Goal: Task Accomplishment & Management: Manage account settings

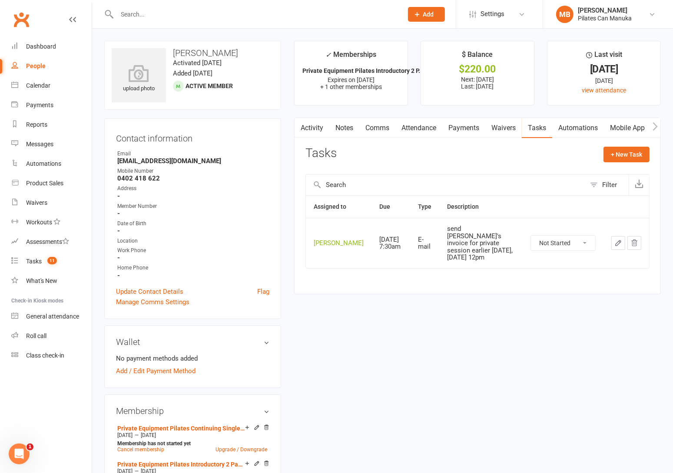
drag, startPoint x: 186, startPoint y: 7, endPoint x: 182, endPoint y: 14, distance: 8.8
click at [185, 7] on div at bounding box center [250, 14] width 292 height 28
click at [178, 21] on div at bounding box center [250, 14] width 292 height 28
click at [187, 3] on div at bounding box center [250, 14] width 292 height 28
click at [170, 18] on input "text" at bounding box center [255, 14] width 282 height 12
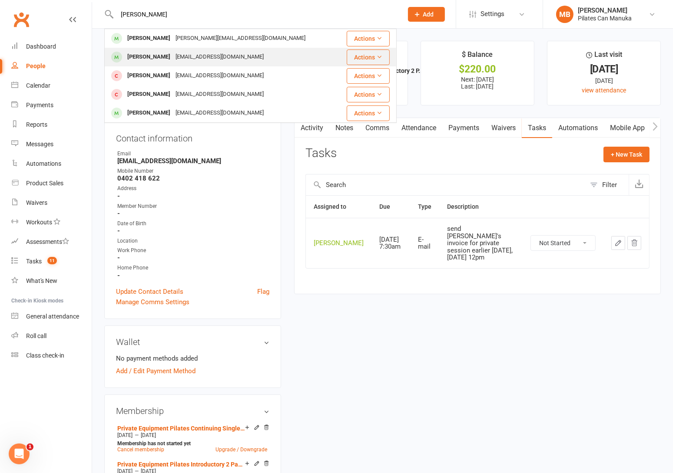
type input "julia"
click at [187, 60] on div "freeshep35@gmail.com" at bounding box center [219, 57] width 93 height 13
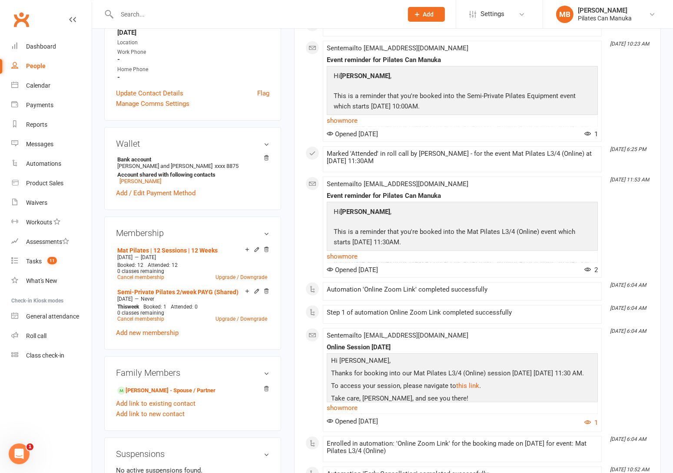
scroll to position [195, 0]
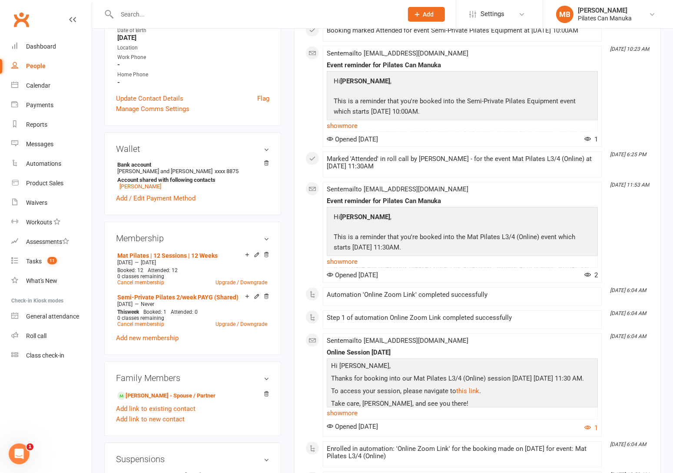
drag, startPoint x: 150, startPoint y: 341, endPoint x: 163, endPoint y: 316, distance: 28.7
click at [150, 341] on link "Add new membership" at bounding box center [147, 338] width 63 height 8
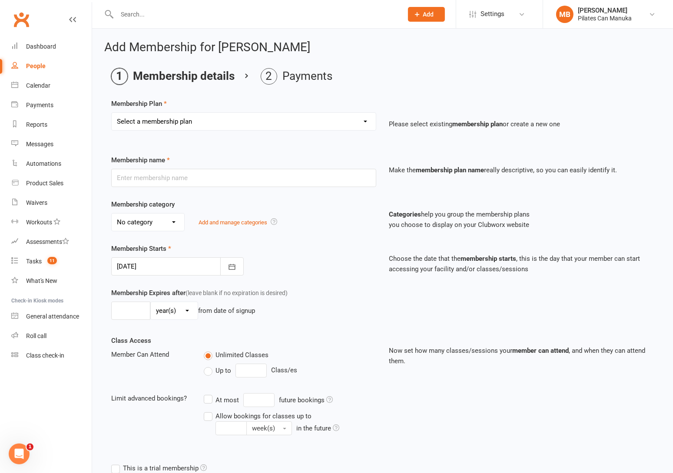
click at [264, 120] on select "Select a membership plan Private Equipment Pilates Introductory 2 Pack (T1) Pri…" at bounding box center [244, 121] width 264 height 17
select select "7"
click at [112, 113] on select "Select a membership plan Private Equipment Pilates Introductory 2 Pack (T1) Pri…" at bounding box center [244, 121] width 264 height 17
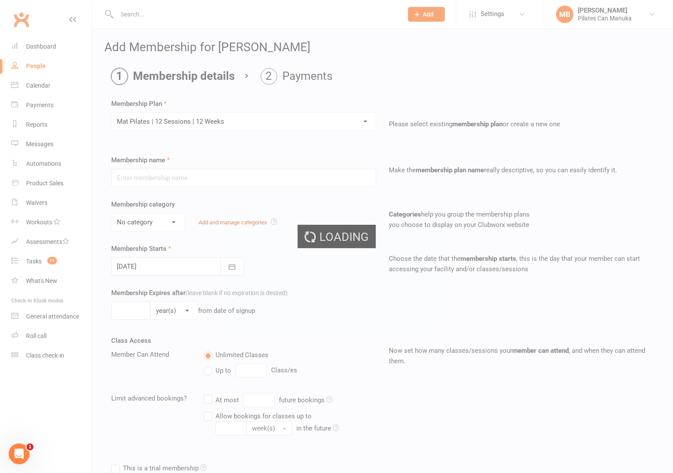
type input "Mat Pilates | 12 Sessions | 12 Weeks"
select select "2"
type input "4"
select select "2"
type input "12"
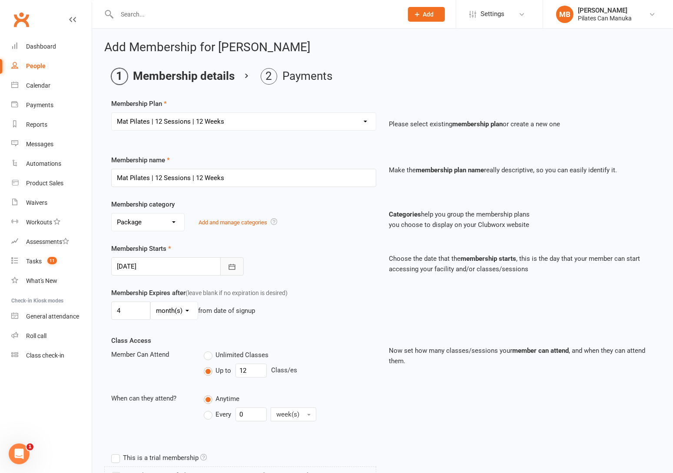
click at [235, 268] on icon "button" at bounding box center [232, 267] width 9 height 9
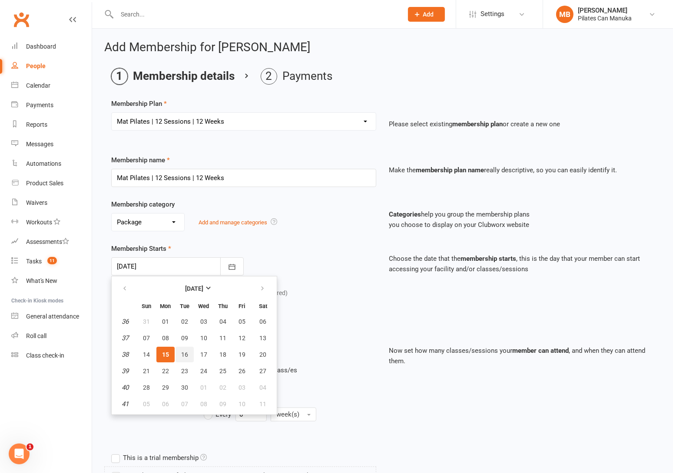
drag, startPoint x: 183, startPoint y: 355, endPoint x: 205, endPoint y: 353, distance: 21.8
click at [185, 355] on span "16" at bounding box center [184, 354] width 7 height 7
type input "16 Sep 2025"
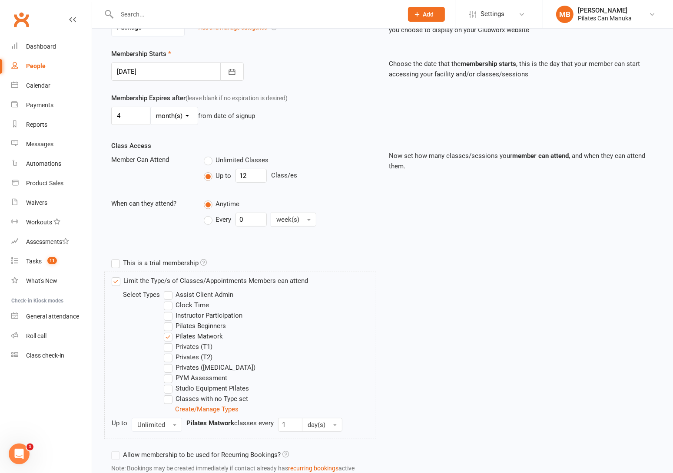
scroll to position [260, 0]
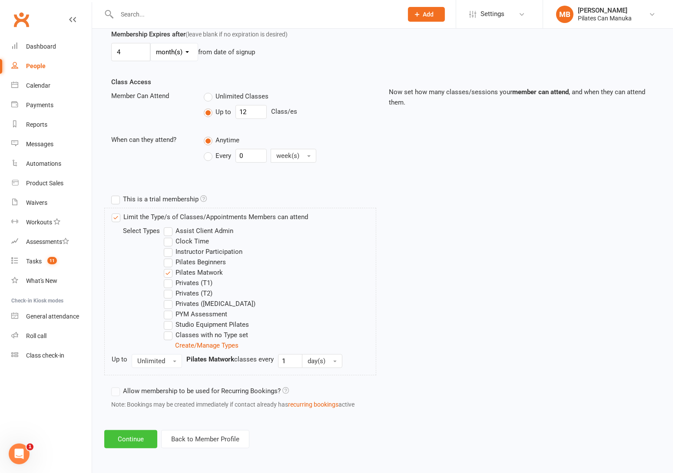
click at [129, 438] on button "Continue" at bounding box center [130, 439] width 53 height 18
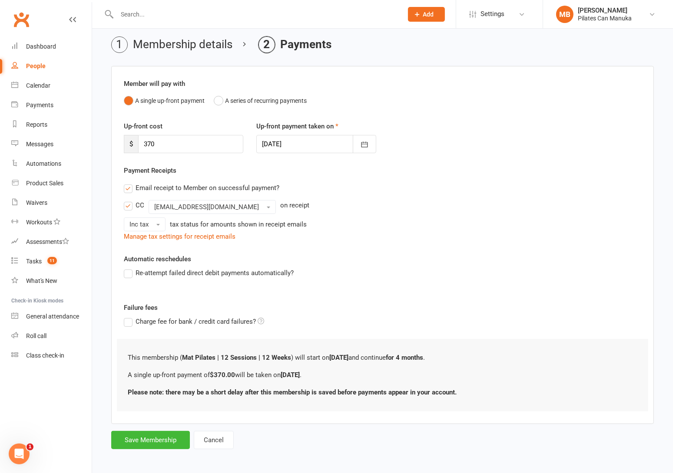
scroll to position [35, 0]
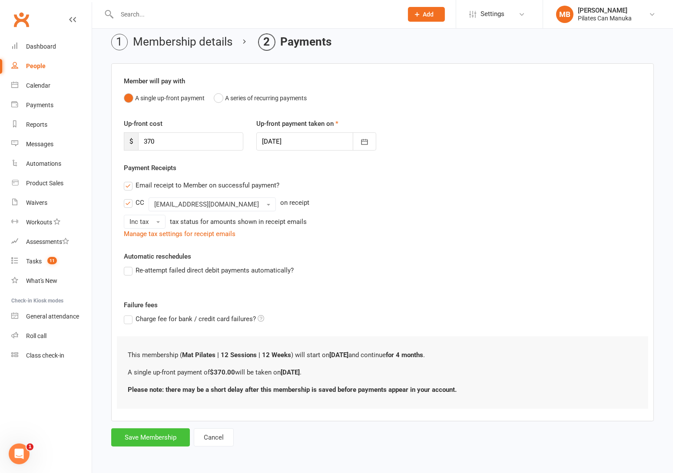
click at [161, 440] on button "Save Membership" at bounding box center [150, 438] width 79 height 18
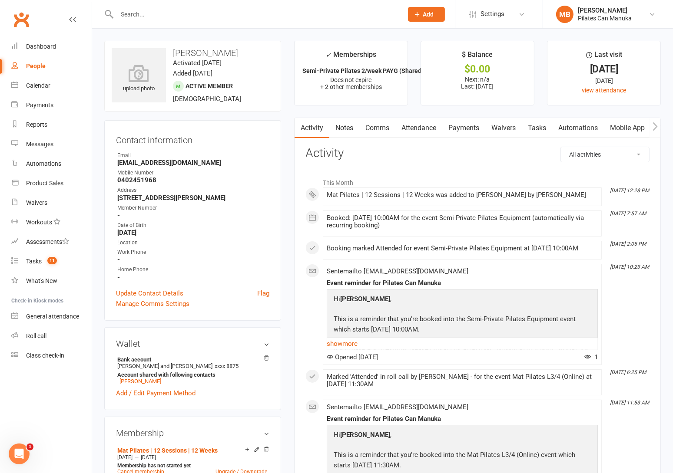
click at [165, 160] on strong "freeshep35@gmail.com" at bounding box center [193, 163] width 152 height 8
copy render-form-field "freeshep35@gmail.com"
click at [221, 260] on strong "-" at bounding box center [193, 260] width 152 height 8
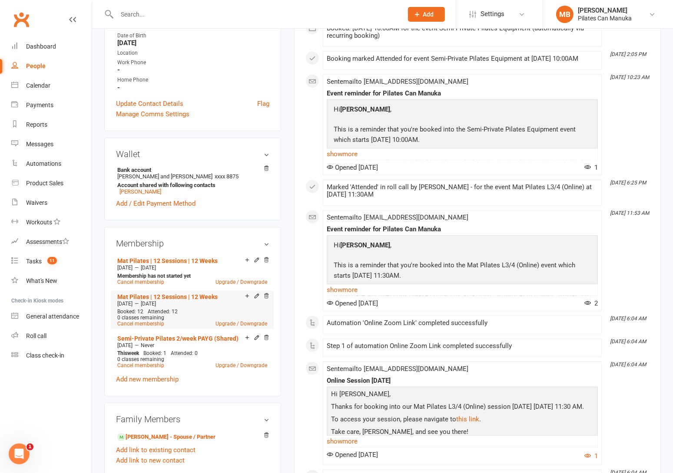
scroll to position [195, 0]
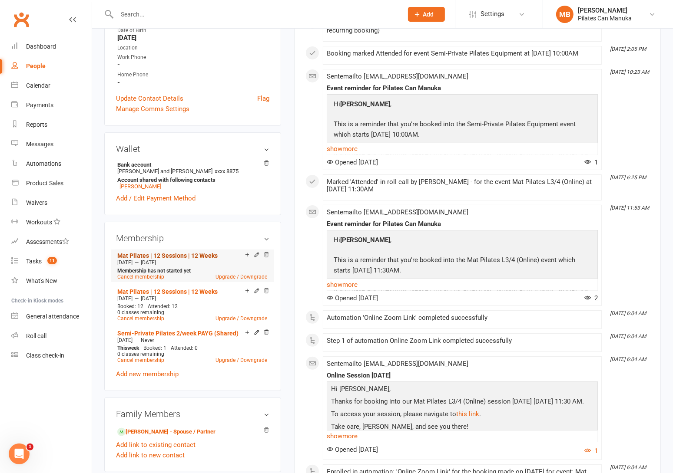
click at [181, 255] on link "Mat Pilates | 12 Sessions | 12 Weeks" at bounding box center [167, 255] width 100 height 7
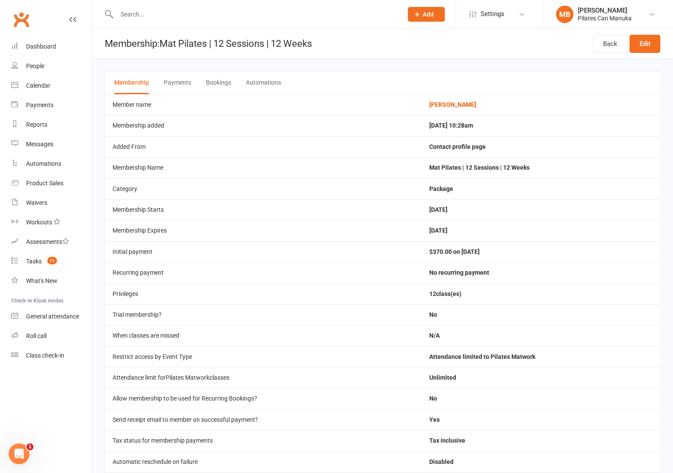
click at [213, 81] on button "Bookings" at bounding box center [218, 83] width 25 height 23
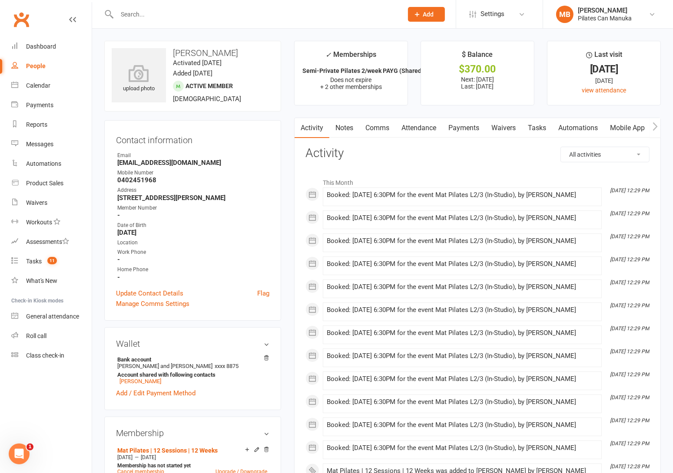
click at [427, 128] on link "Attendance" at bounding box center [418, 128] width 47 height 20
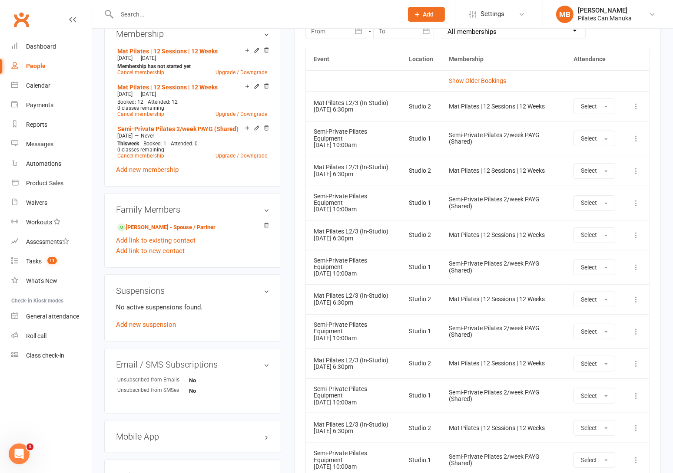
scroll to position [456, 0]
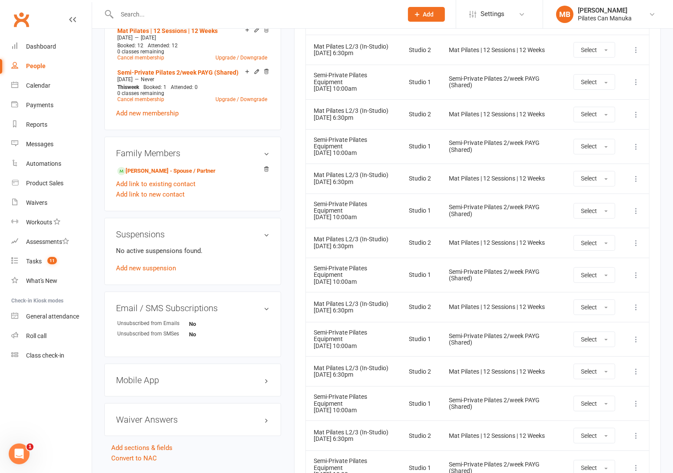
click at [636, 113] on icon at bounding box center [635, 114] width 9 height 9
click at [607, 172] on link "Remove booking" at bounding box center [598, 166] width 86 height 17
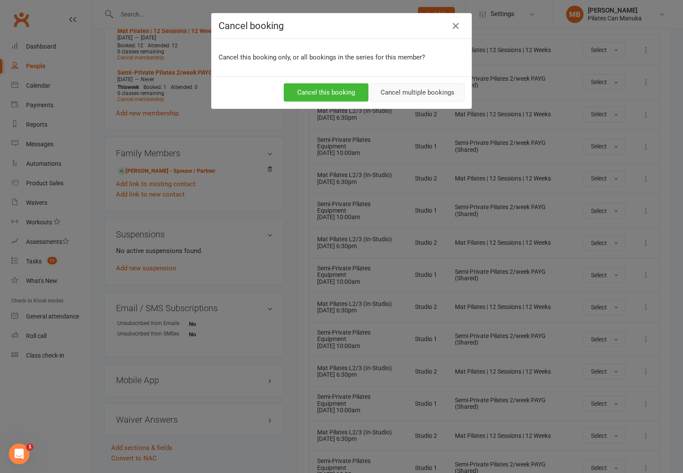
click at [415, 95] on button "Cancel multiple bookings" at bounding box center [417, 92] width 94 height 18
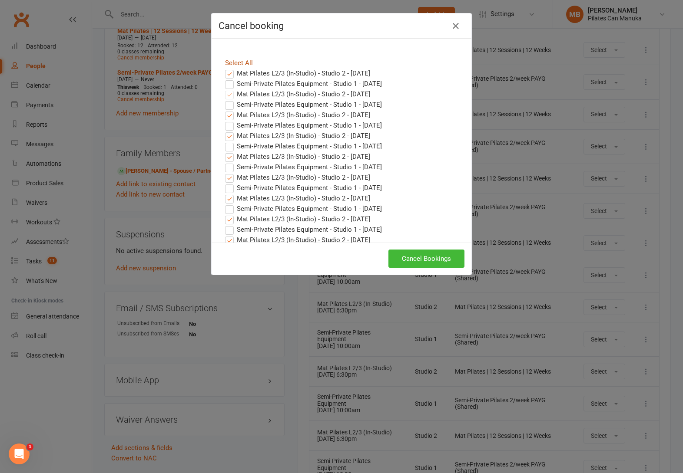
click at [238, 62] on link "Select All" at bounding box center [239, 63] width 28 height 8
click at [236, 62] on link "Select All" at bounding box center [239, 63] width 28 height 8
click at [239, 61] on link "Select All" at bounding box center [239, 63] width 28 height 8
click at [450, 24] on icon "button" at bounding box center [455, 26] width 10 height 10
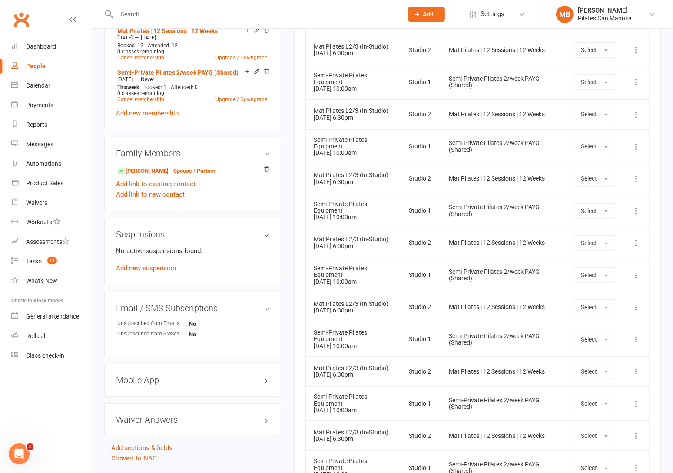
click at [634, 116] on icon at bounding box center [635, 114] width 9 height 9
click at [585, 166] on link "Remove booking" at bounding box center [598, 166] width 86 height 17
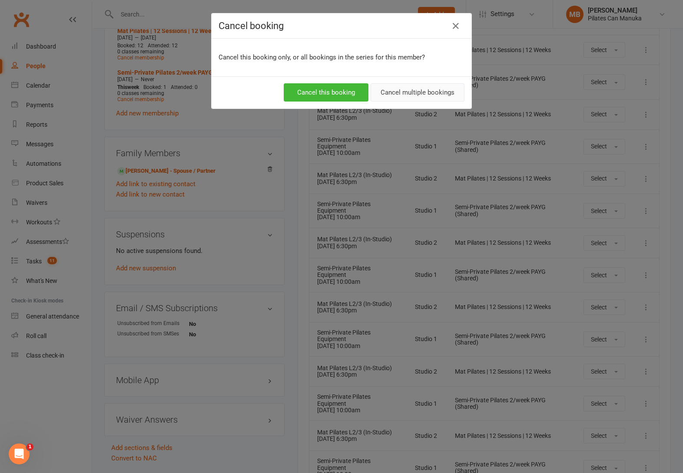
click at [436, 89] on button "Cancel multiple bookings" at bounding box center [417, 92] width 94 height 18
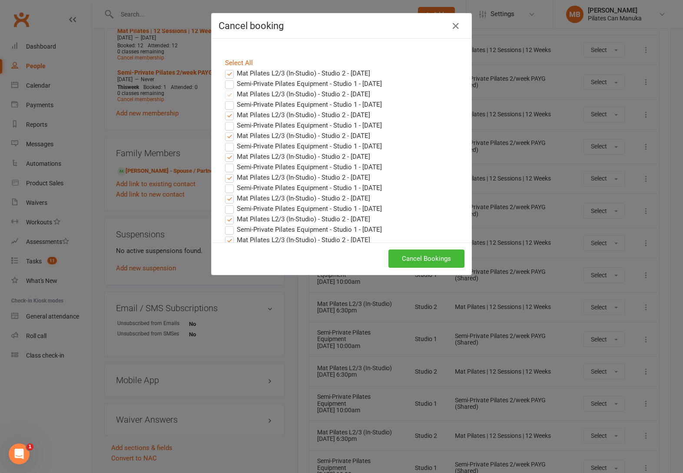
click at [225, 76] on label "Mat Pilates L2/3 (In-Studio) - Studio 2 - [DATE]" at bounding box center [297, 73] width 145 height 10
click at [223, 68] on input "Mat Pilates L2/3 (In-Studio) - Studio 2 - [DATE]" at bounding box center [221, 68] width 6 height 0
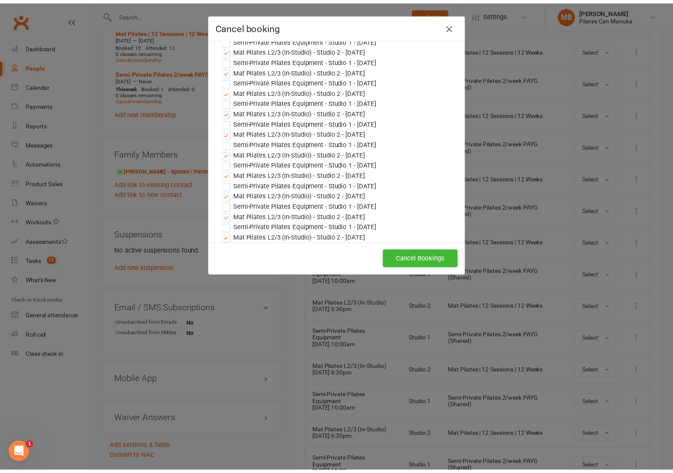
scroll to position [130, 0]
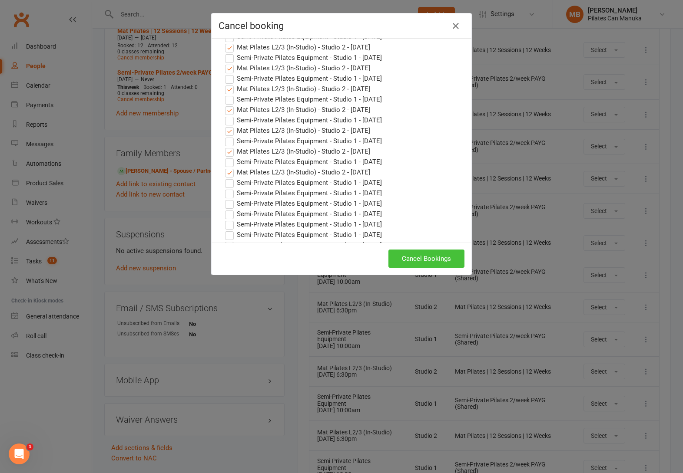
click at [431, 258] on button "Cancel Bookings" at bounding box center [426, 259] width 76 height 18
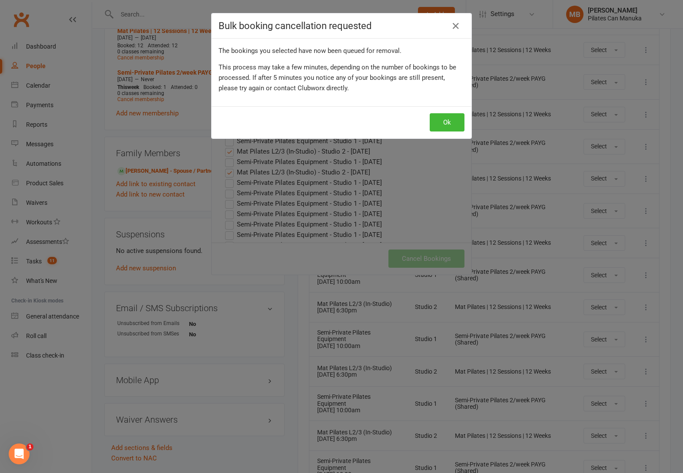
click at [449, 110] on div "Ok" at bounding box center [341, 122] width 260 height 32
click at [446, 123] on button "Ok" at bounding box center [446, 122] width 35 height 18
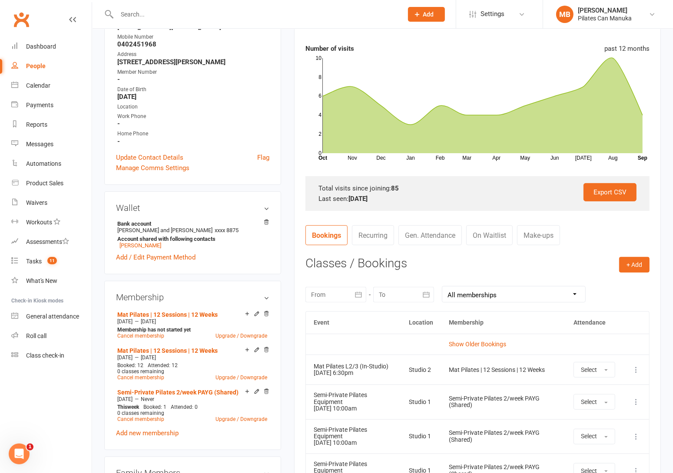
scroll to position [195, 0]
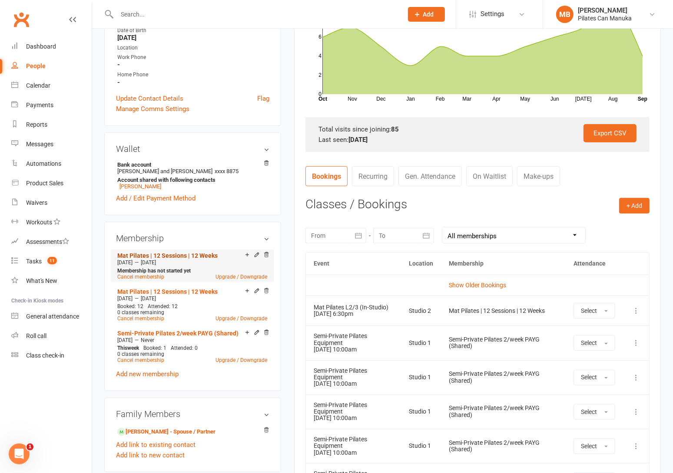
click at [176, 256] on link "Mat Pilates | 12 Sessions | 12 Weeks" at bounding box center [167, 255] width 100 height 7
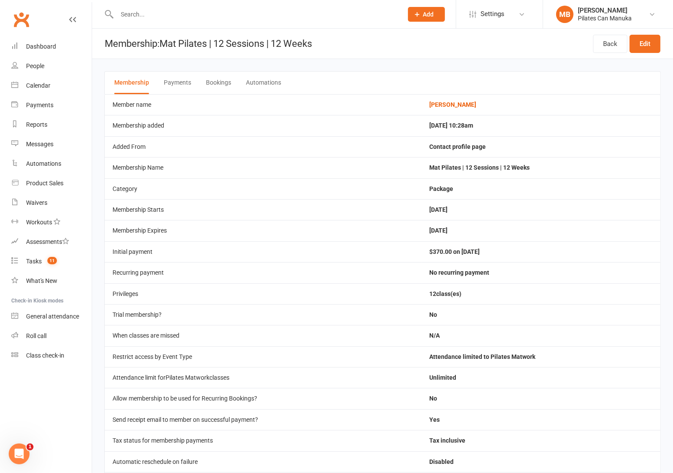
click at [218, 82] on button "Bookings" at bounding box center [218, 83] width 25 height 23
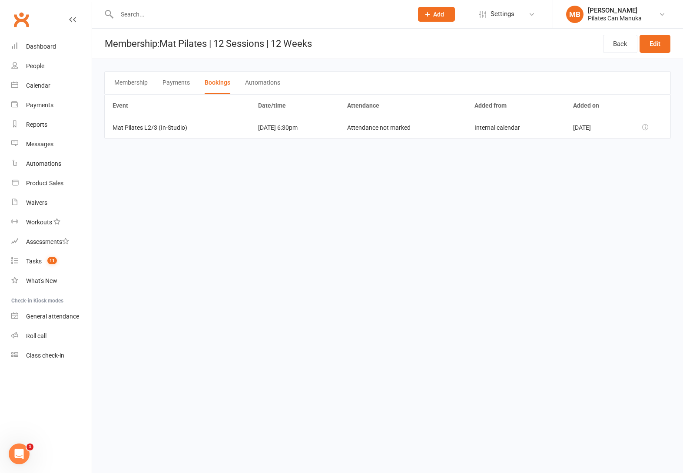
click at [356, 163] on html "Prospect Member Non-attending contact Class / event Appointment Task Add Settin…" at bounding box center [341, 81] width 683 height 163
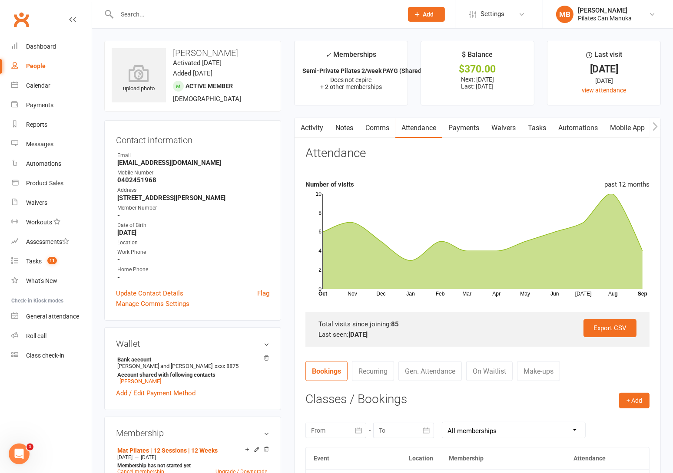
click at [210, 50] on h3 "Julia Freeman" at bounding box center [193, 53] width 162 height 10
copy h3 "Julia Freeman"
drag, startPoint x: 247, startPoint y: 134, endPoint x: 222, endPoint y: 151, distance: 29.6
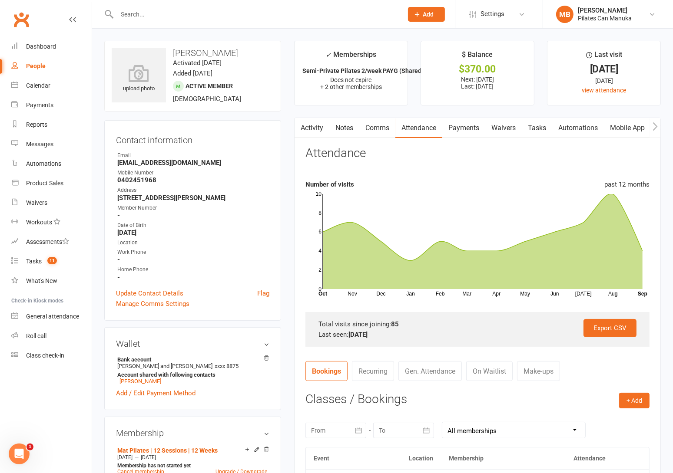
click at [247, 134] on h3 "Contact information" at bounding box center [192, 138] width 153 height 13
click at [187, 162] on strong "freeshep35@gmail.com" at bounding box center [193, 163] width 152 height 8
click at [186, 162] on strong "freeshep35@gmail.com" at bounding box center [193, 163] width 152 height 8
copy render-form-field "freeshep35@gmail.com"
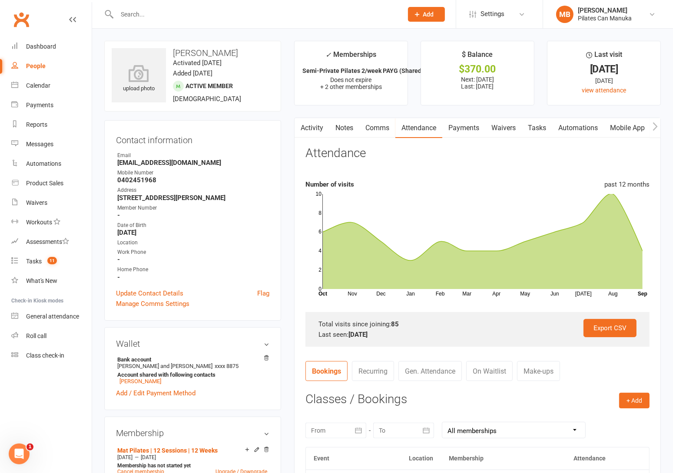
click at [240, 182] on strong "0402451968" at bounding box center [193, 180] width 152 height 8
click at [468, 126] on link "Payments" at bounding box center [463, 128] width 43 height 20
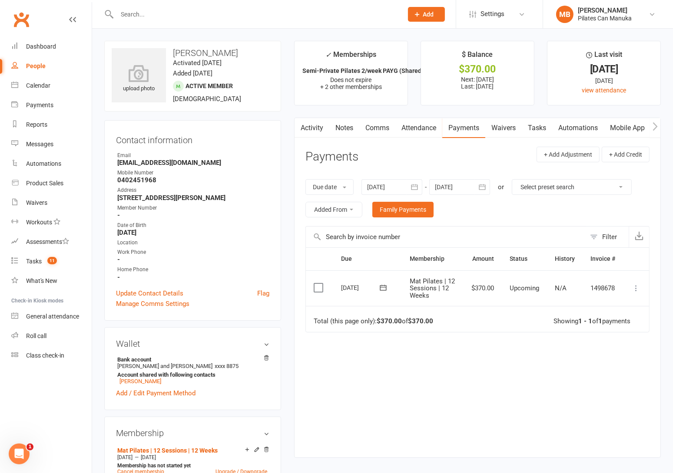
click at [604, 290] on td "1498678" at bounding box center [602, 289] width 40 height 36
copy td "1498678"
click at [342, 126] on link "Notes" at bounding box center [344, 128] width 30 height 20
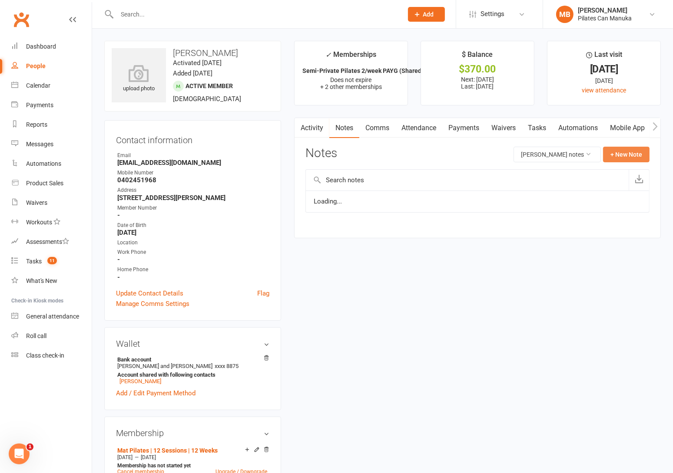
click at [635, 156] on button "+ New Note" at bounding box center [626, 155] width 46 height 16
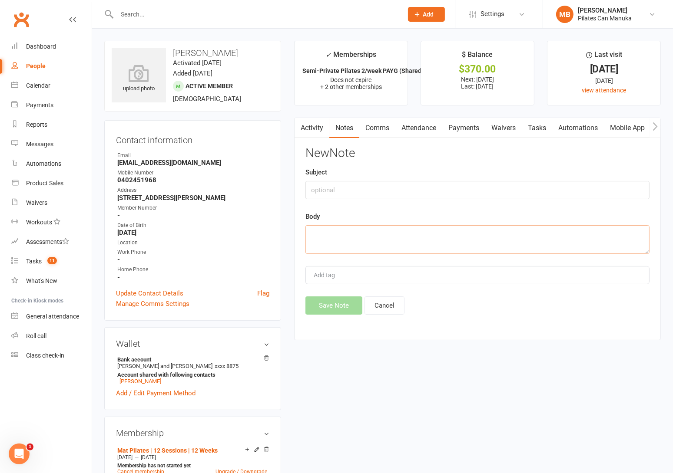
click at [368, 240] on textarea at bounding box center [477, 239] width 344 height 29
paste textarea "Hi Julia, I hope this email finds you well and that you’ve been enjoying your P…"
type textarea "Hi Julia, I hope this email finds you well and that you’ve been enjoying your P…"
click at [414, 190] on input "text" at bounding box center [477, 190] width 344 height 18
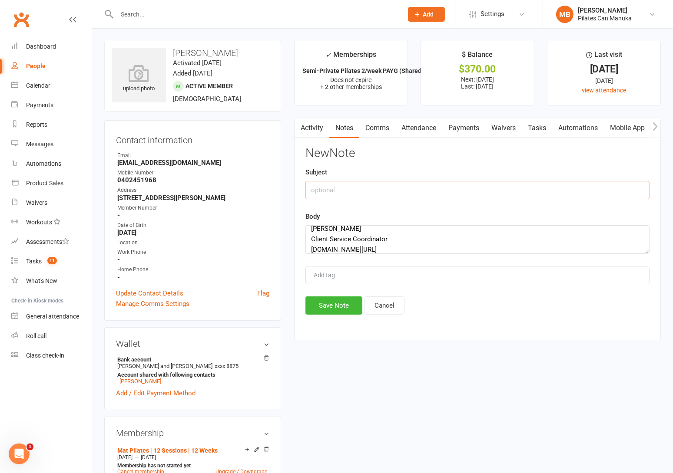
paste input "Pilates [PERSON_NAME]"
type input "Pilates [PERSON_NAME]"
click at [327, 303] on button "Save Note" at bounding box center [333, 306] width 57 height 18
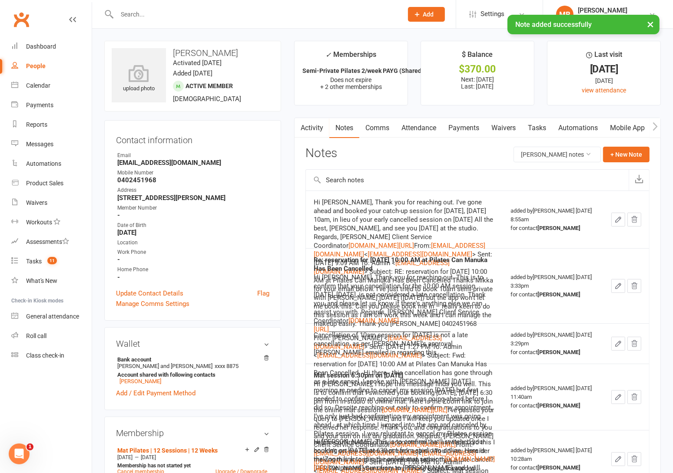
click at [164, 165] on strong "freeshep35@gmail.com" at bounding box center [193, 163] width 152 height 8
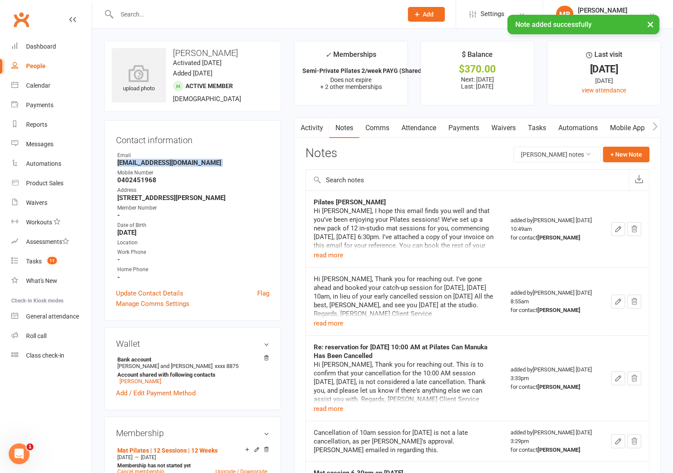
click at [164, 165] on strong "freeshep35@gmail.com" at bounding box center [193, 163] width 152 height 8
copy render-form-field "freeshep35@gmail.com"
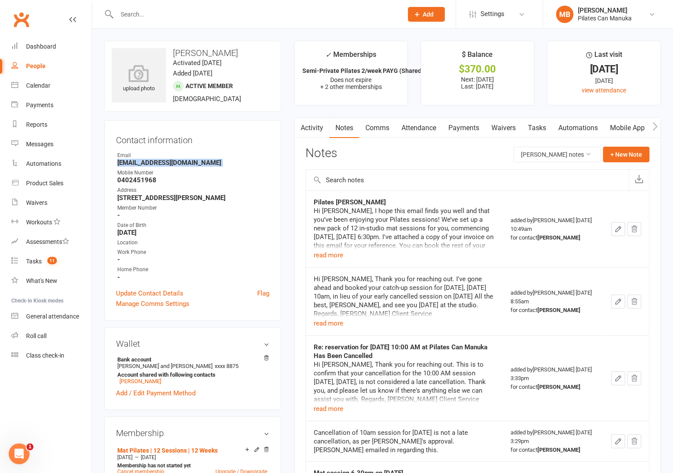
click at [546, 128] on link "Tasks" at bounding box center [537, 128] width 30 height 20
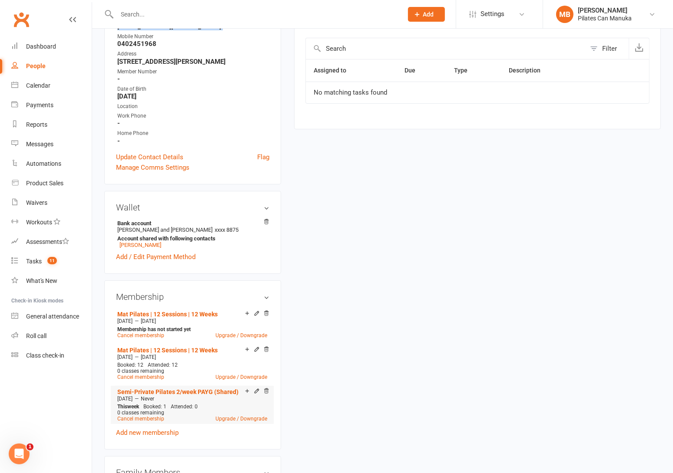
scroll to position [195, 0]
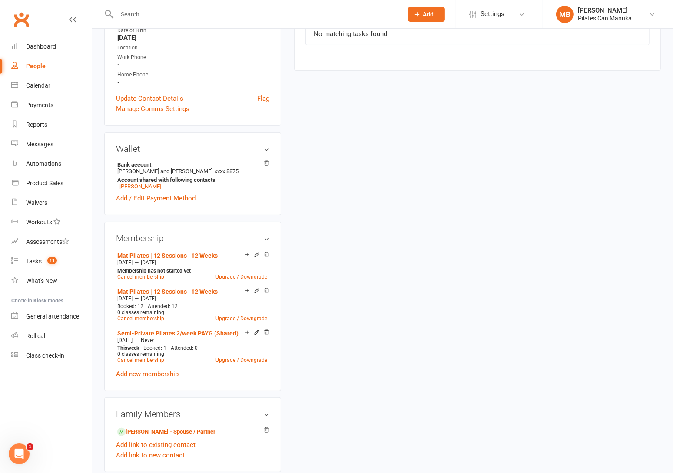
drag, startPoint x: 383, startPoint y: 206, endPoint x: 403, endPoint y: 218, distance: 22.6
click at [383, 206] on div "upload photo Julia Freeman Activated 29 April, 2024 Added 22 April, 2024 Active…" at bounding box center [382, 285] width 569 height 879
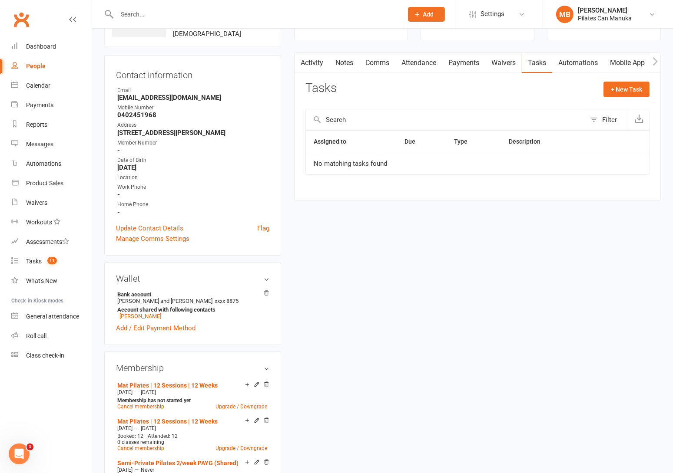
scroll to position [0, 0]
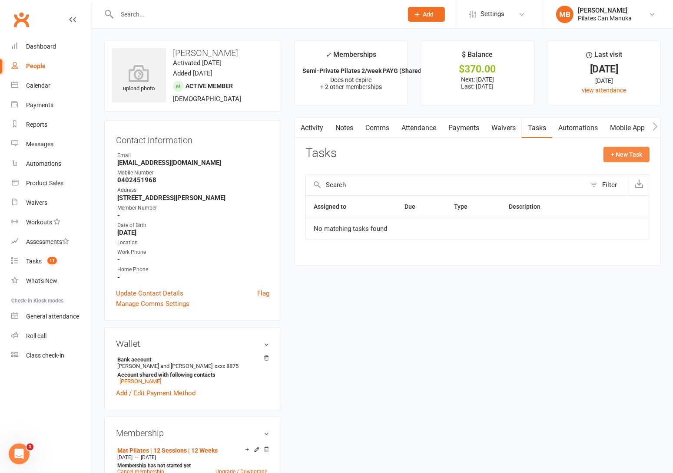
click at [622, 153] on button "+ New Task" at bounding box center [626, 155] width 46 height 16
select select "51663"
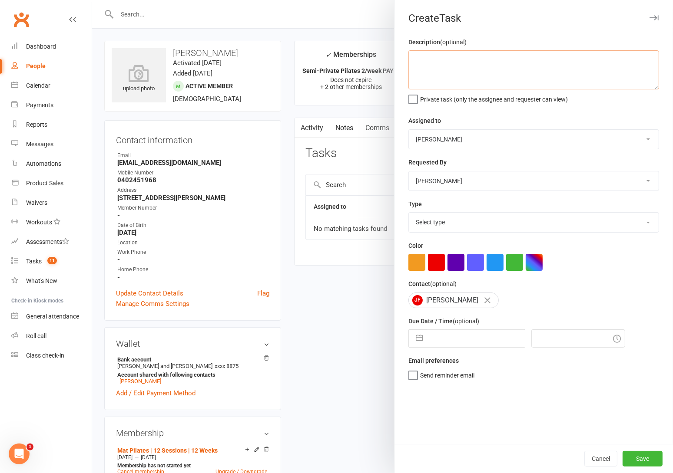
click at [457, 70] on textarea at bounding box center [533, 69] width 251 height 39
type textarea "mat prebooking"
drag, startPoint x: 411, startPoint y: 340, endPoint x: 533, endPoint y: 287, distance: 133.0
click at [411, 339] on button "button" at bounding box center [419, 338] width 16 height 17
select select "7"
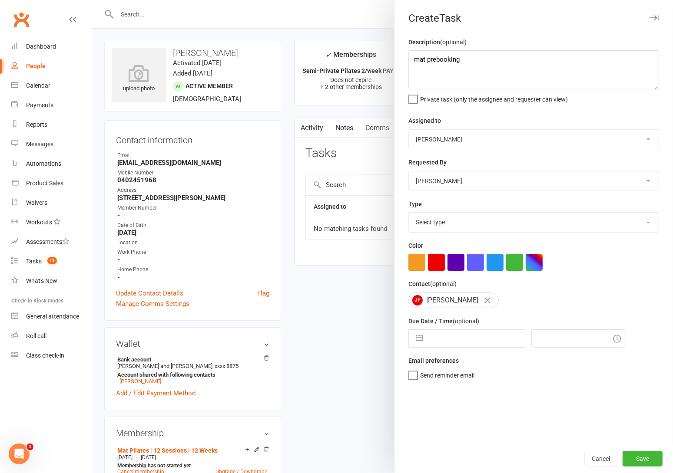
select select "2025"
select select "8"
select select "2025"
select select "9"
select select "2025"
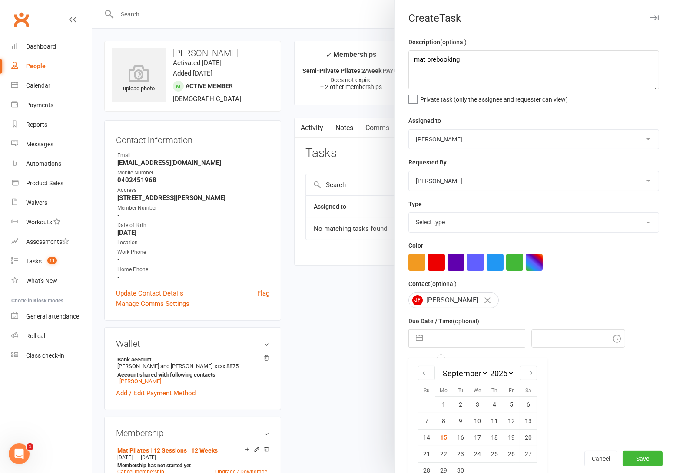
scroll to position [17, 0]
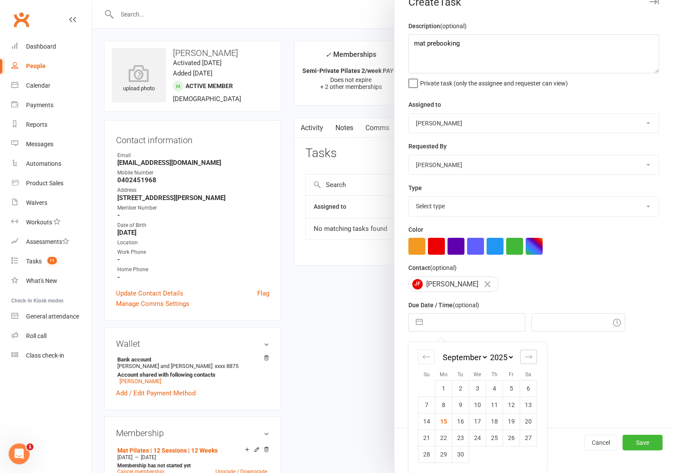
click at [527, 353] on icon "Move forward to switch to the next month." at bounding box center [528, 357] width 8 height 8
select select "10"
select select "2025"
click at [456, 457] on td "28" at bounding box center [460, 454] width 17 height 17
type input "28 Oct 2025"
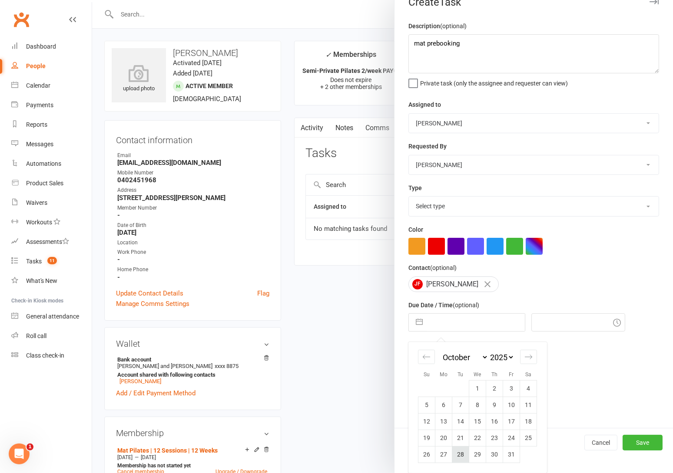
type input "11:00am"
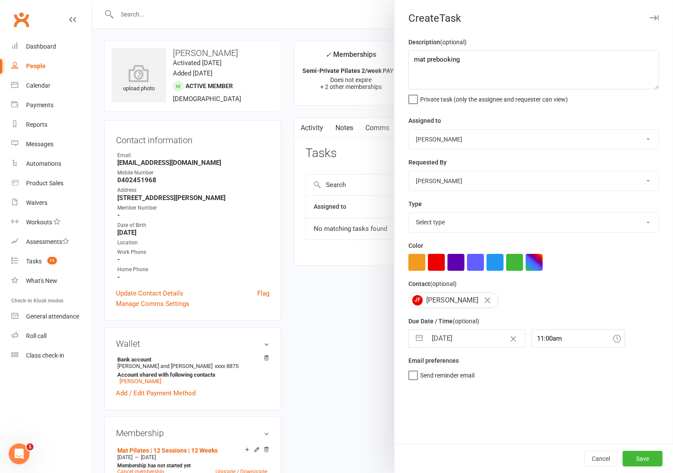
click at [452, 217] on select "Select type Available sessions for continuing semis Bulk session change Catch-u…" at bounding box center [534, 222] width 250 height 19
select select "30853"
click at [409, 214] on select "Select type Available sessions for continuing semis Bulk session change Catch-u…" at bounding box center [534, 222] width 250 height 19
click at [637, 460] on button "Save" at bounding box center [642, 459] width 40 height 16
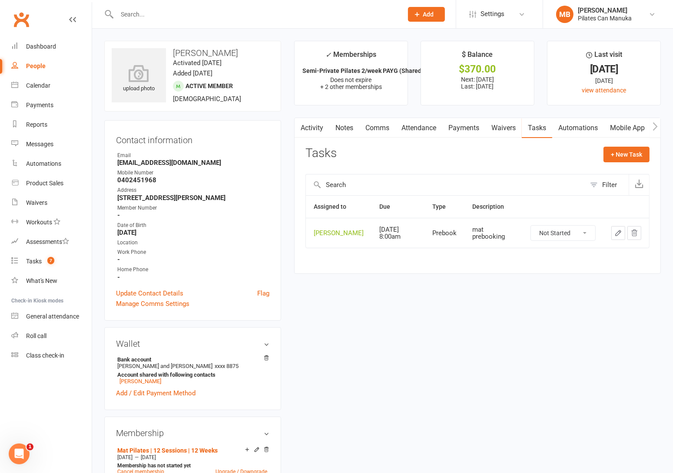
click at [390, 320] on div "upload photo Julia Freeman Activated 29 April, 2024 Added 22 April, 2024 Active…" at bounding box center [382, 480] width 569 height 879
click at [624, 151] on button "+ New Task" at bounding box center [626, 155] width 46 height 16
select select "51663"
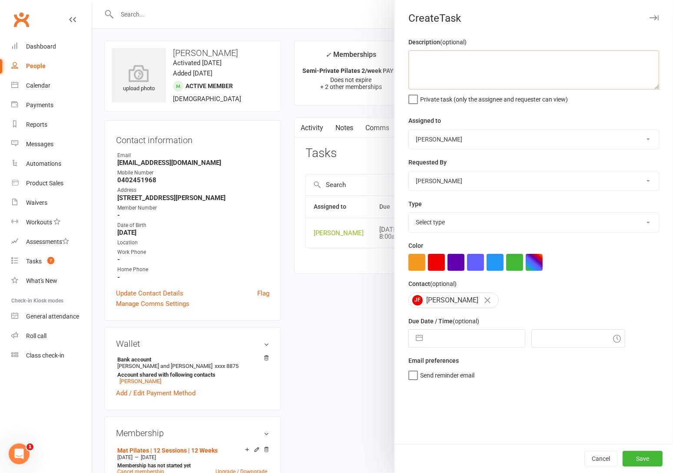
click at [434, 71] on textarea at bounding box center [533, 69] width 251 height 39
type textarea "mat renewal"
click at [449, 224] on select "Select type Available sessions for continuing semis Bulk session change Catch-u…" at bounding box center [534, 222] width 250 height 19
select select "29081"
click at [409, 214] on select "Select type Available sessions for continuing semis Bulk session change Catch-u…" at bounding box center [534, 222] width 250 height 19
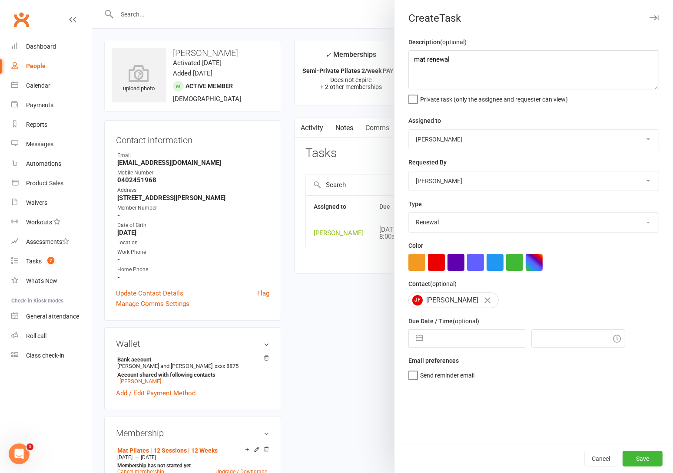
click at [411, 340] on button "button" at bounding box center [419, 338] width 16 height 17
select select "7"
select select "2025"
select select "8"
select select "2025"
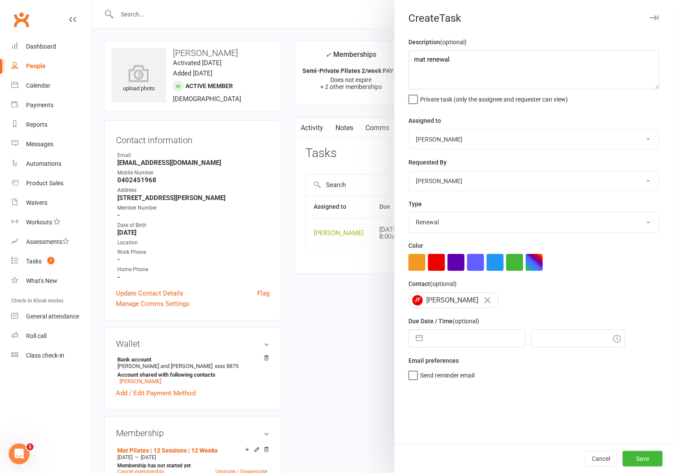
select select "9"
select select "2025"
click at [524, 375] on icon "Move forward to switch to the next month." at bounding box center [528, 373] width 8 height 8
select select "10"
select select "2025"
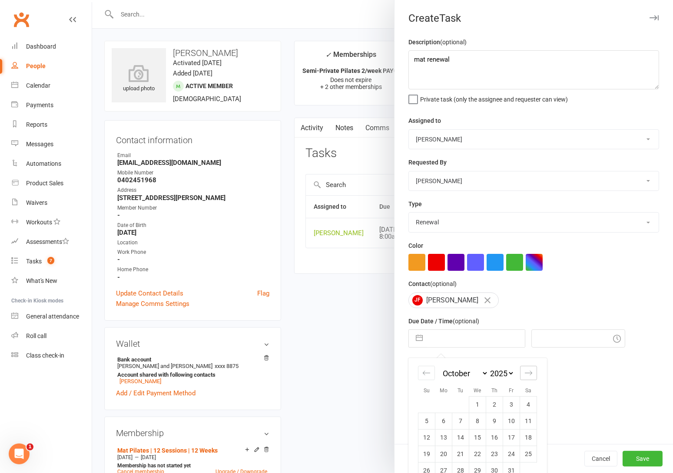
click at [524, 375] on icon "Move forward to switch to the next month." at bounding box center [528, 373] width 8 height 8
select select "11"
select select "2025"
click at [455, 441] on td "11" at bounding box center [460, 437] width 17 height 17
type input "11 Nov 2025"
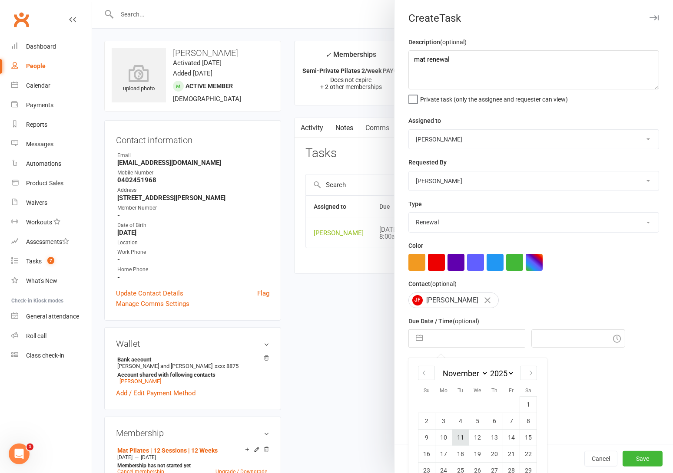
type input "11:00am"
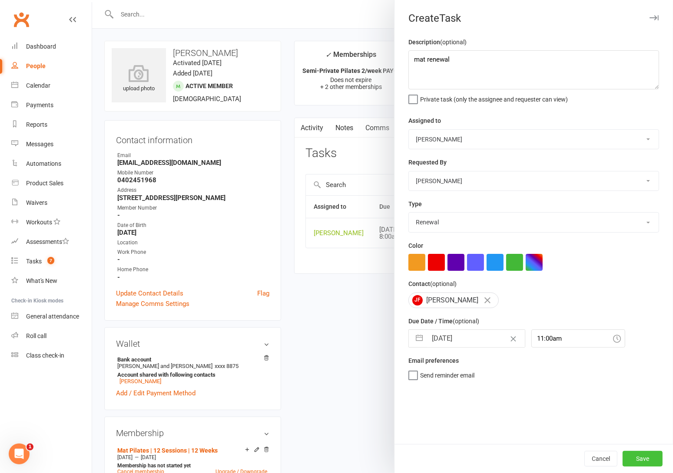
drag, startPoint x: 637, startPoint y: 459, endPoint x: 591, endPoint y: 428, distance: 55.4
click at [637, 457] on button "Save" at bounding box center [642, 459] width 40 height 16
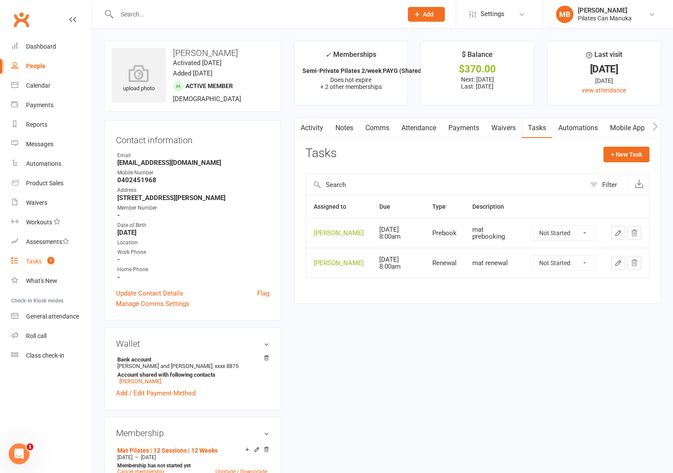
drag, startPoint x: 41, startPoint y: 256, endPoint x: 50, endPoint y: 266, distance: 13.5
click at [42, 256] on link "Tasks 7" at bounding box center [51, 262] width 80 height 20
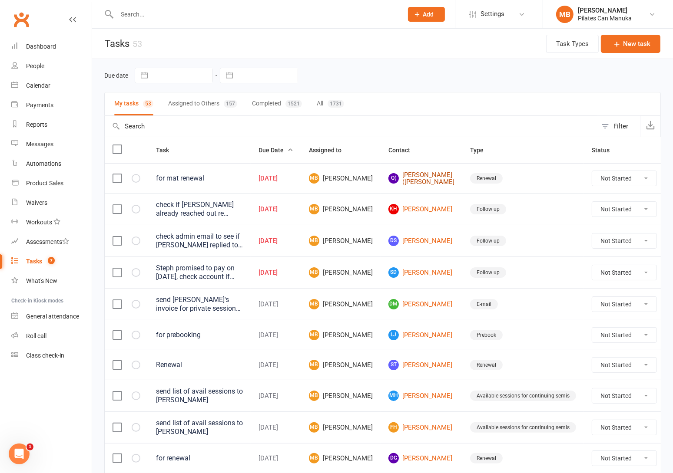
click at [409, 175] on link "Q( Qi (Faye) Feng" at bounding box center [421, 179] width 66 height 14
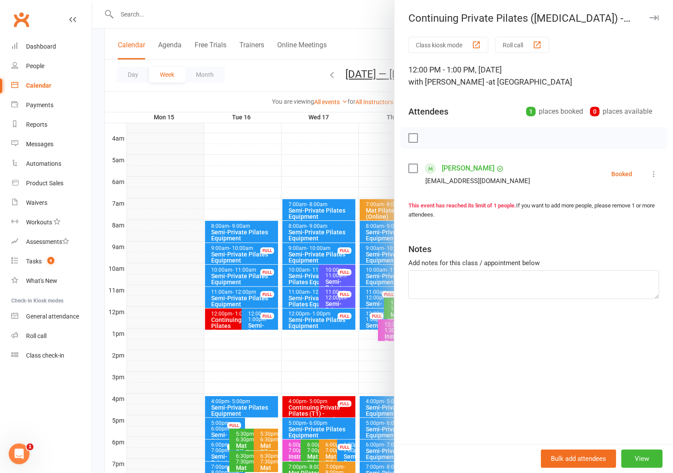
click at [282, 82] on div at bounding box center [382, 236] width 581 height 473
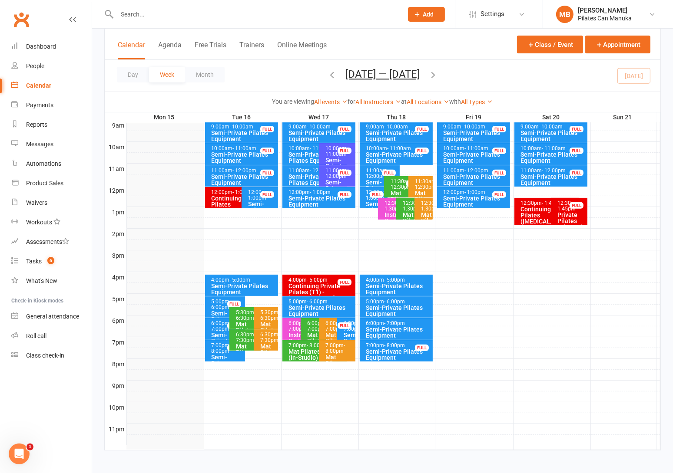
scroll to position [254, 0]
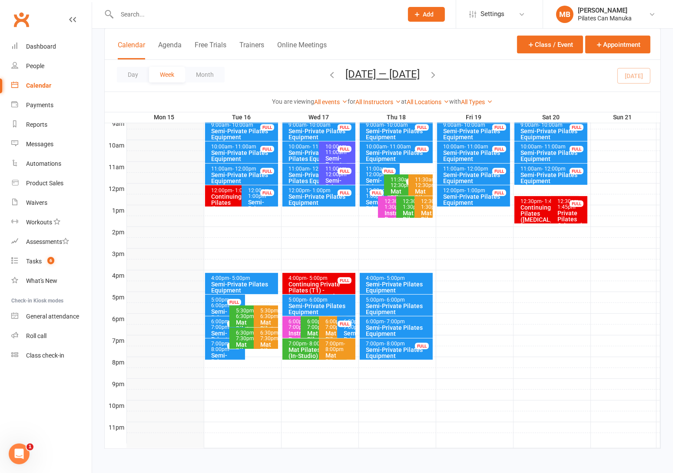
click at [240, 339] on span "- 7:30pm" at bounding box center [246, 336] width 20 height 12
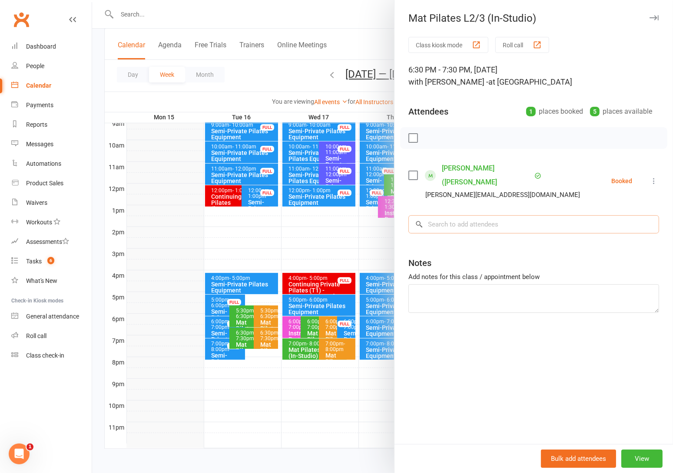
click at [478, 215] on input "search" at bounding box center [533, 224] width 251 height 18
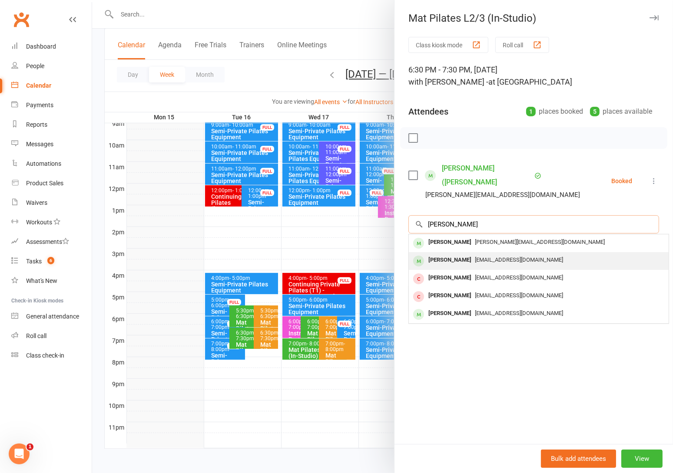
type input "julia"
click at [475, 257] on span "freeshep35@gmail.com" at bounding box center [519, 260] width 88 height 7
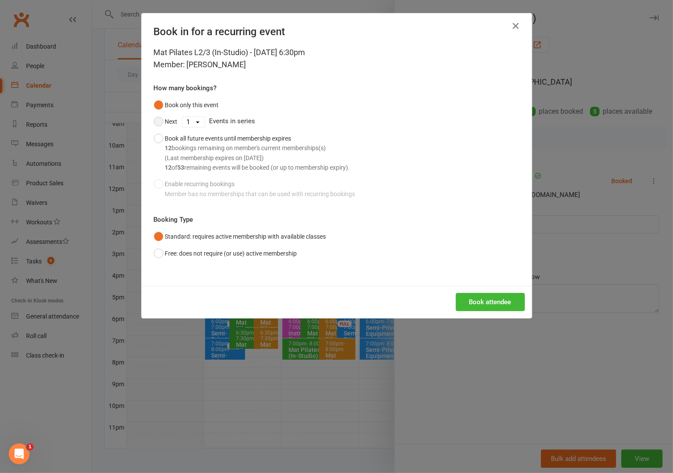
click at [156, 122] on button "Next" at bounding box center [166, 121] width 24 height 17
click at [189, 125] on select "1 2 3 4 5 6 7 8 9 10 11 12 13 14 15 16 17 18 19 20 21 22 23 24 25 26 27 28 29 3…" at bounding box center [193, 122] width 22 height 10
select select "11"
click at [182, 117] on select "1 2 3 4 5 6 7 8 9 10 11 12 13 14 15 16 17 18 19 20 21 22 23 24 25 26 27 28 29 3…" at bounding box center [193, 122] width 22 height 10
click at [497, 301] on button "Book attendee" at bounding box center [490, 302] width 69 height 18
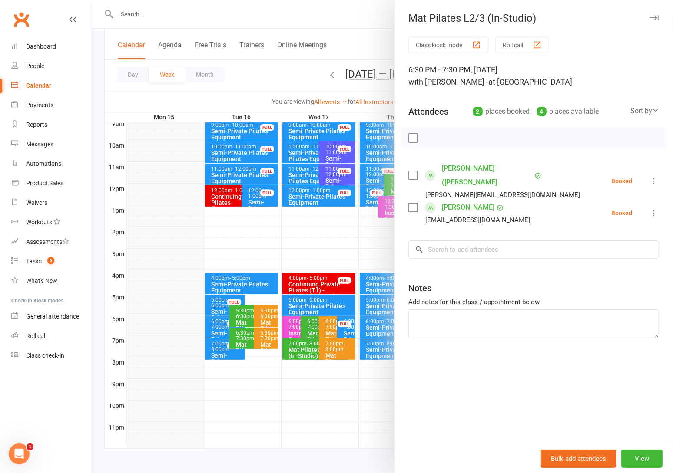
click at [276, 71] on div at bounding box center [382, 236] width 581 height 473
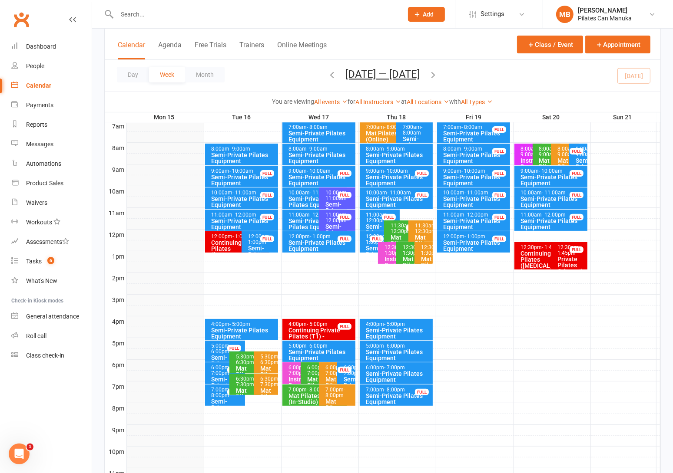
scroll to position [188, 0]
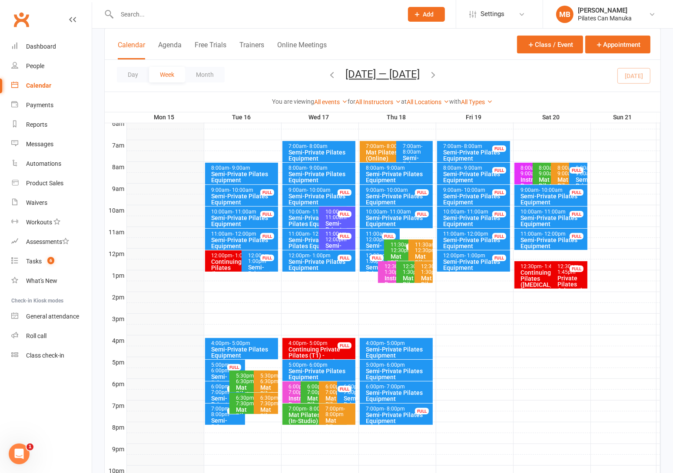
click at [434, 74] on icon "button" at bounding box center [433, 75] width 10 height 10
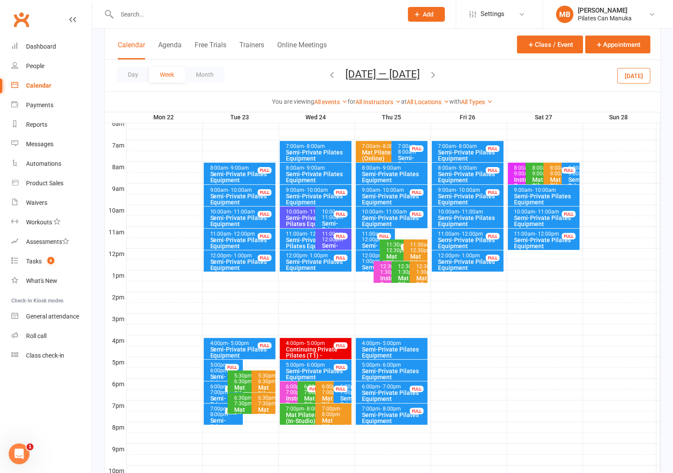
click at [239, 402] on span "- 7:30pm" at bounding box center [244, 401] width 20 height 12
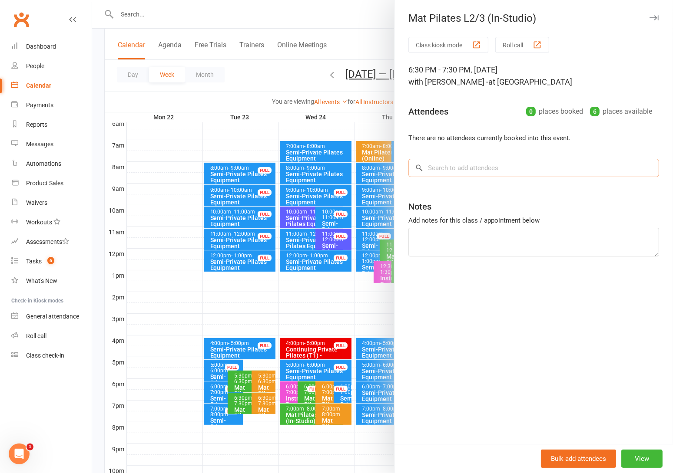
click at [451, 167] on input "search" at bounding box center [533, 168] width 251 height 18
type input "q"
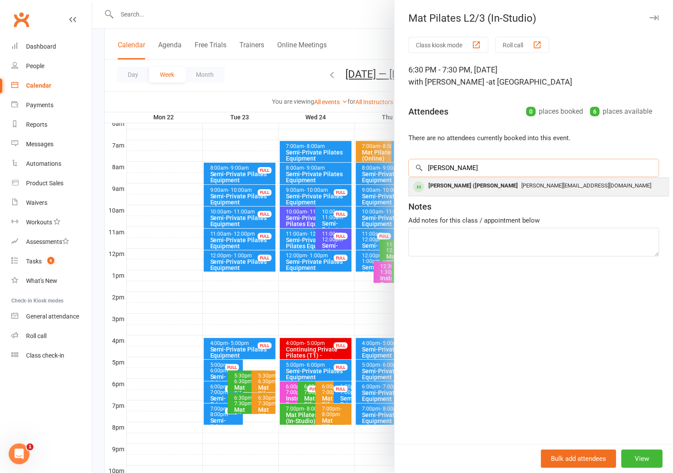
type input "faye"
click at [459, 181] on div "[PERSON_NAME] ([PERSON_NAME]" at bounding box center [473, 186] width 96 height 13
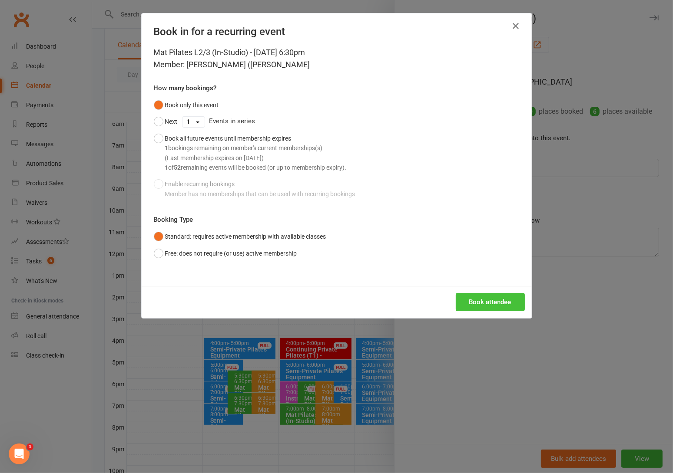
drag, startPoint x: 490, startPoint y: 300, endPoint x: 532, endPoint y: 317, distance: 45.3
click at [491, 300] on button "Book attendee" at bounding box center [490, 302] width 69 height 18
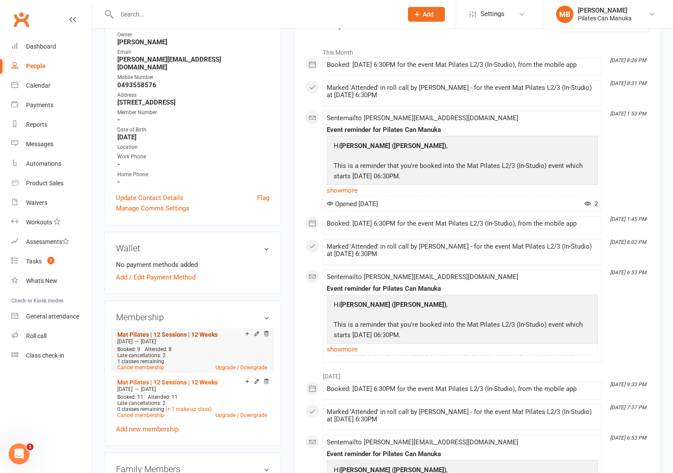
click at [173, 331] on link "Mat Pilates | 12 Sessions | 12 Weeks" at bounding box center [167, 334] width 100 height 7
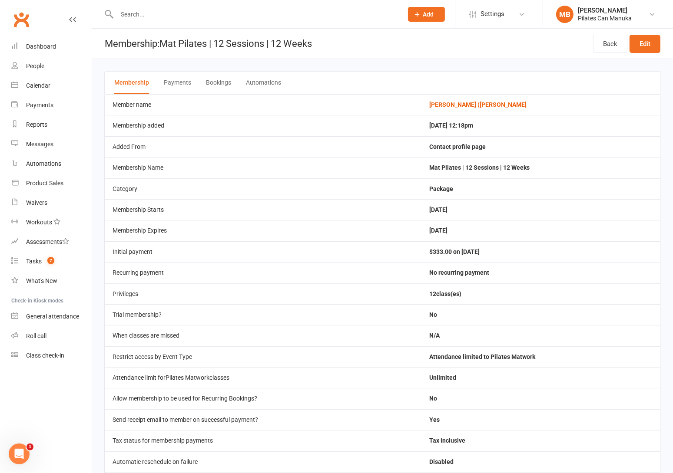
click at [219, 81] on button "Bookings" at bounding box center [218, 83] width 25 height 23
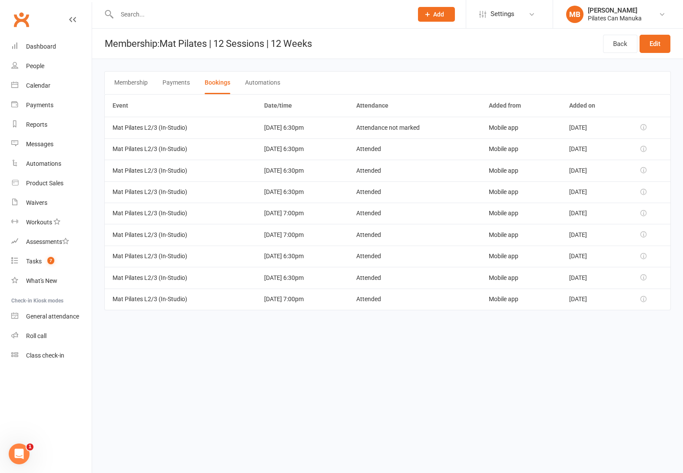
click at [299, 335] on html "Prospect Member Non-attending contact Class / event Appointment Task Add Settin…" at bounding box center [341, 167] width 683 height 335
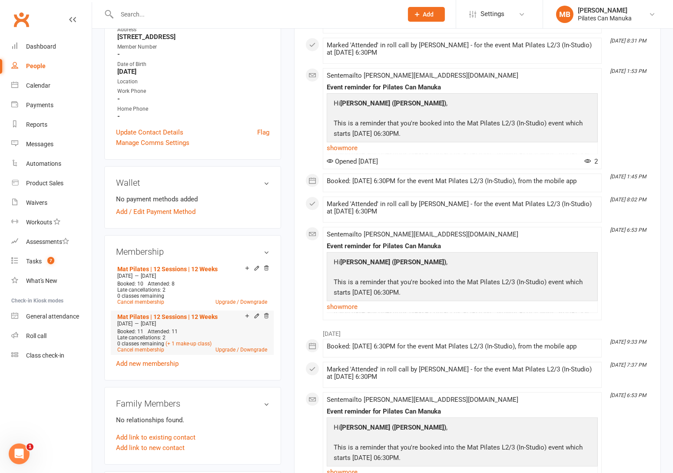
scroll to position [195, 0]
click at [163, 267] on link "Mat Pilates | 12 Sessions | 12 Weeks" at bounding box center [167, 270] width 100 height 7
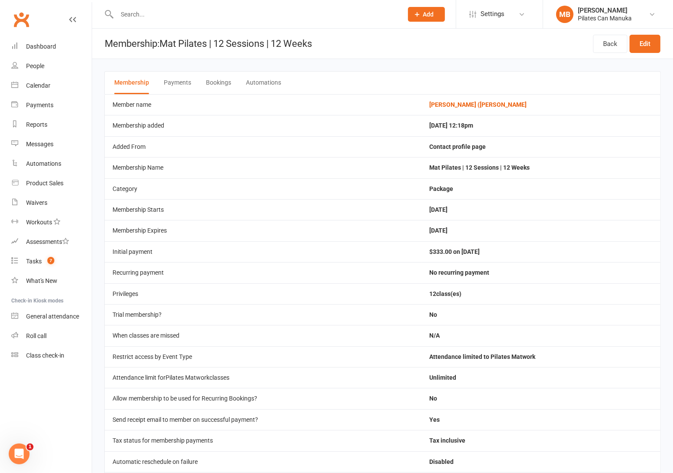
click at [224, 83] on button "Bookings" at bounding box center [218, 83] width 25 height 23
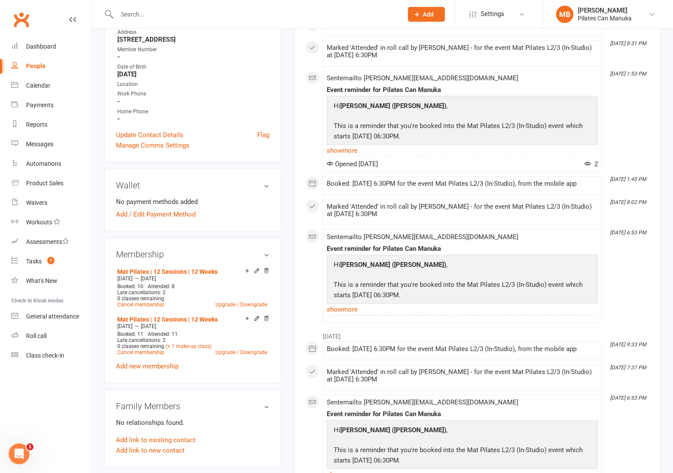
scroll to position [195, 0]
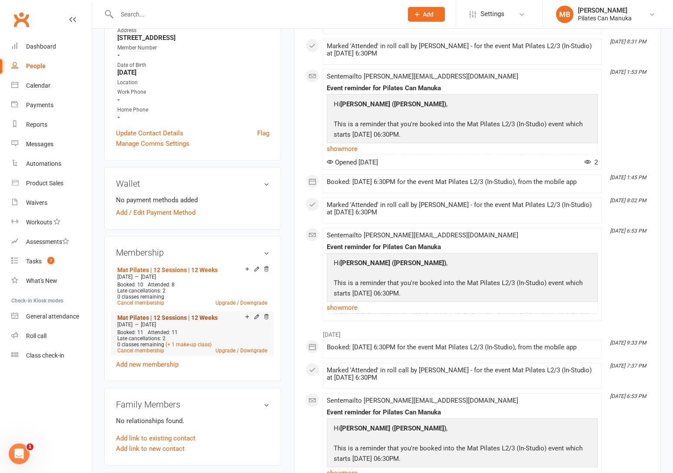
click at [167, 314] on link "Mat Pilates | 12 Sessions | 12 Weeks" at bounding box center [167, 317] width 100 height 7
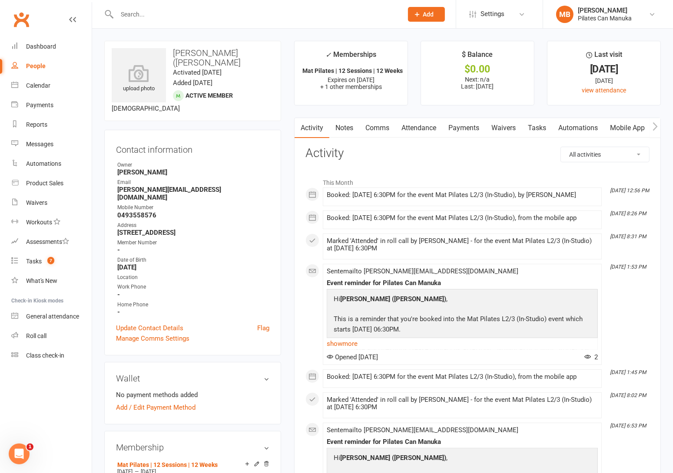
scroll to position [130, 0]
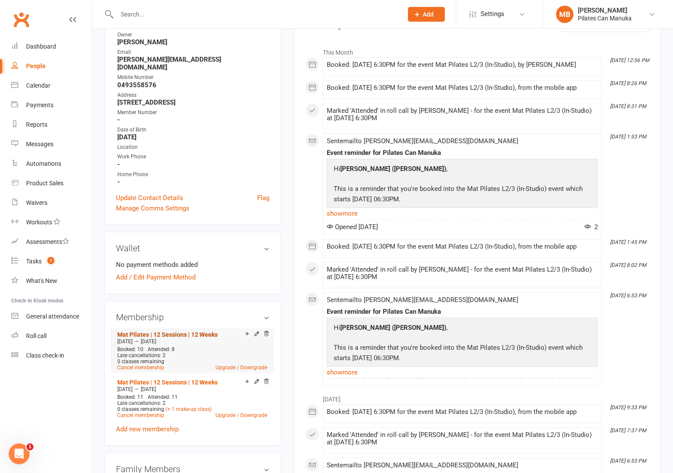
click at [179, 331] on link "Mat Pilates | 12 Sessions | 12 Weeks" at bounding box center [167, 334] width 100 height 7
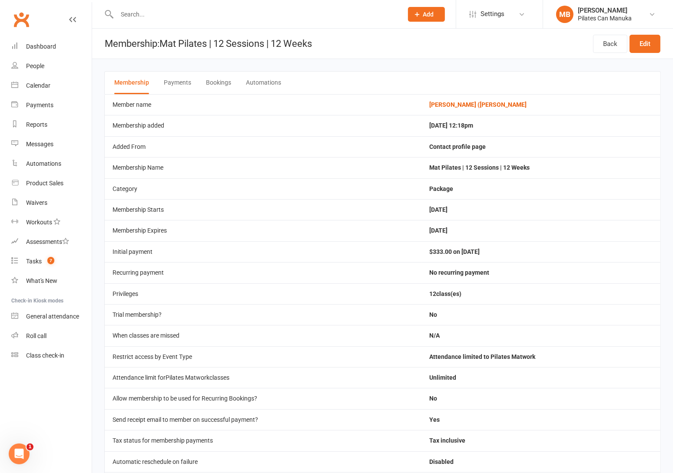
click at [216, 81] on button "Bookings" at bounding box center [218, 83] width 25 height 23
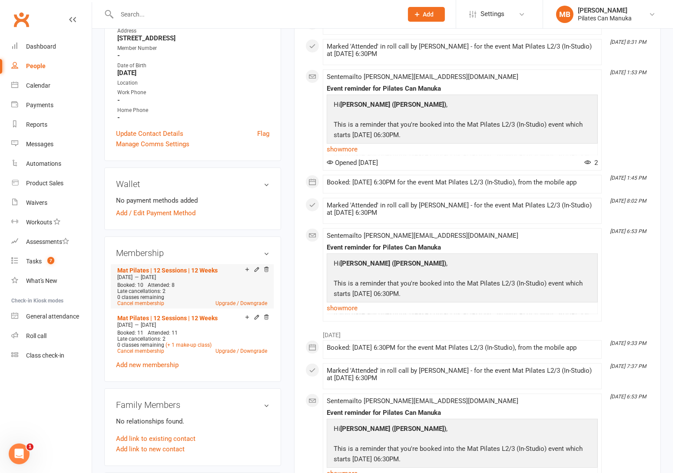
scroll to position [195, 0]
click at [173, 314] on link "Mat Pilates | 12 Sessions | 12 Weeks" at bounding box center [167, 317] width 100 height 7
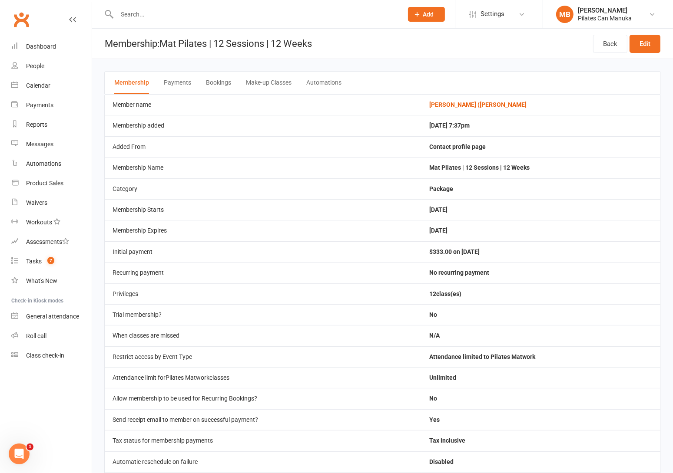
click at [213, 79] on button "Bookings" at bounding box center [218, 83] width 25 height 23
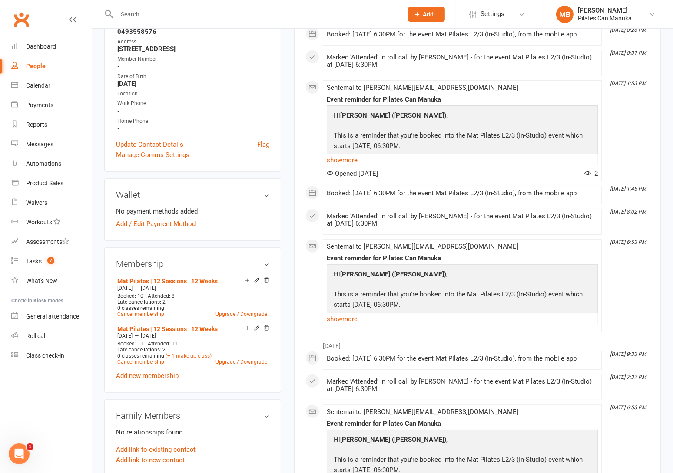
scroll to position [195, 0]
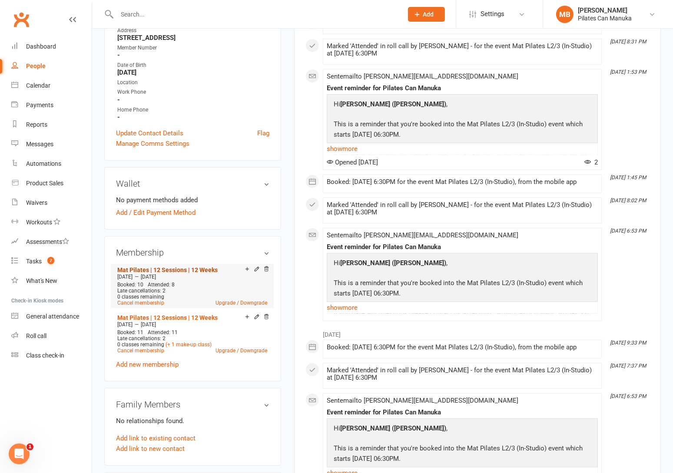
click at [185, 267] on link "Mat Pilates | 12 Sessions | 12 Weeks" at bounding box center [167, 270] width 100 height 7
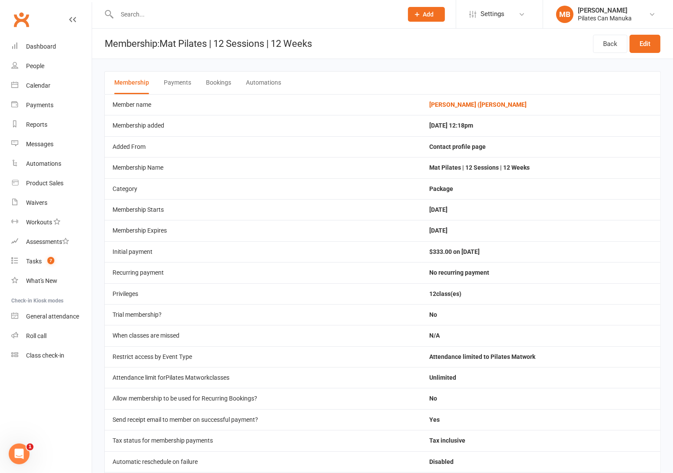
click at [212, 79] on button "Bookings" at bounding box center [218, 83] width 25 height 23
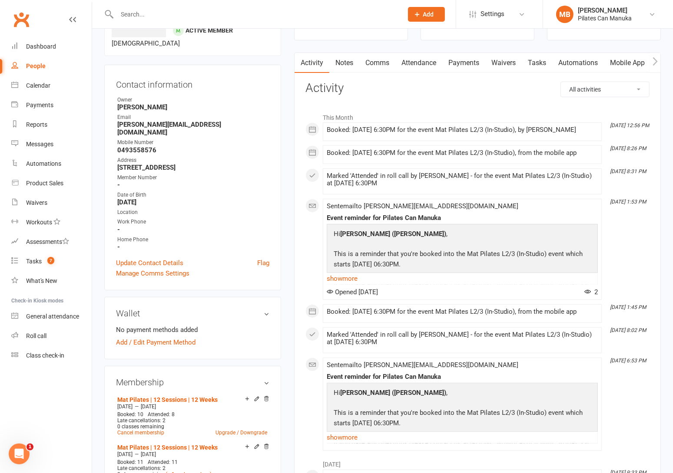
scroll to position [195, 0]
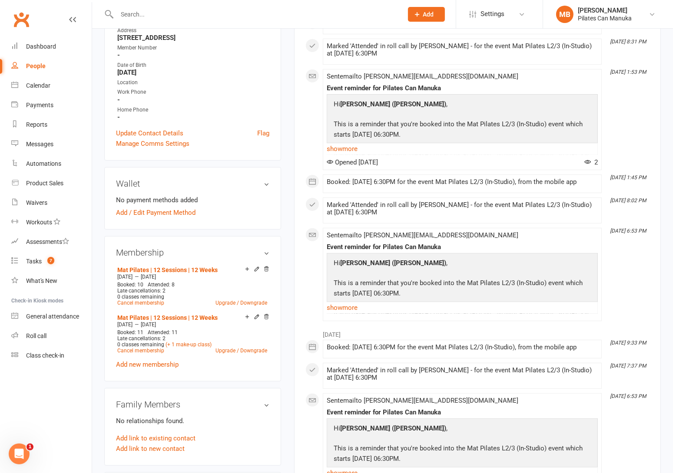
drag, startPoint x: 149, startPoint y: 346, endPoint x: 166, endPoint y: 326, distance: 25.9
click at [149, 361] on link "Add new membership" at bounding box center [147, 365] width 63 height 8
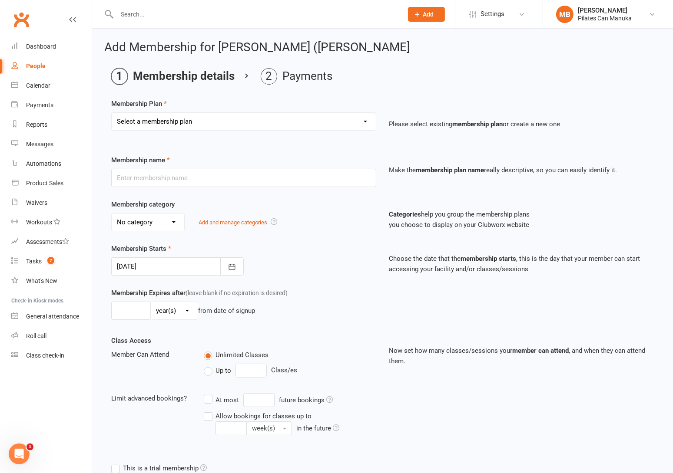
drag, startPoint x: 242, startPoint y: 123, endPoint x: 244, endPoint y: 128, distance: 5.4
click at [243, 124] on select "Select a membership plan Private Equipment Pilates Introductory 2 Pack (T1) Pri…" at bounding box center [244, 121] width 264 height 17
select select "7"
click at [112, 113] on select "Select a membership plan Private Equipment Pilates Introductory 2 Pack (T1) Pri…" at bounding box center [244, 121] width 264 height 17
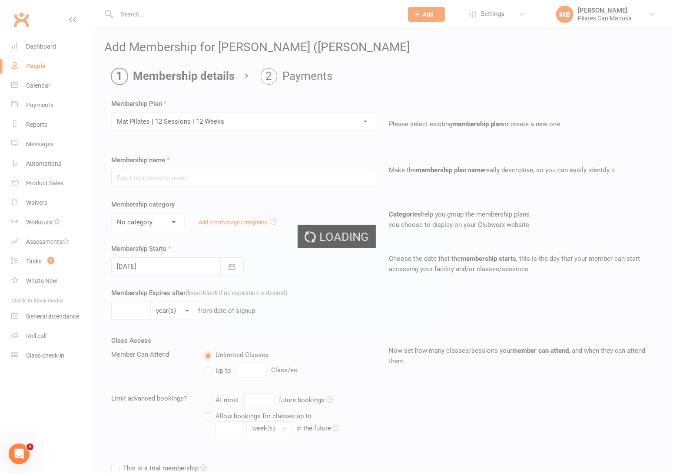
type input "Mat Pilates | 12 Sessions | 12 Weeks"
select select "2"
type input "4"
select select "2"
type input "12"
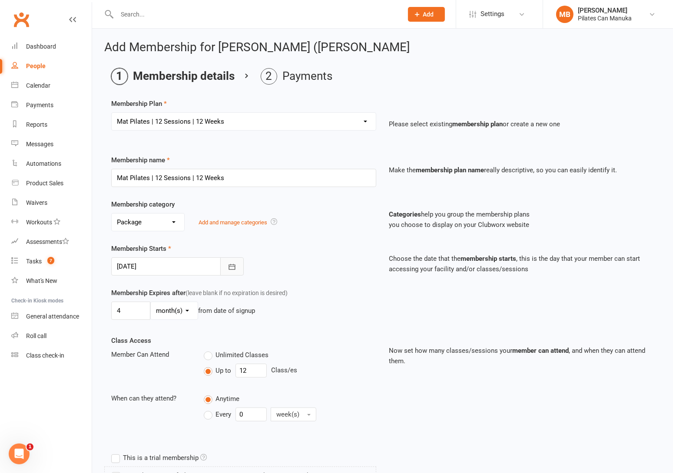
click at [237, 267] on button "button" at bounding box center [231, 266] width 23 height 18
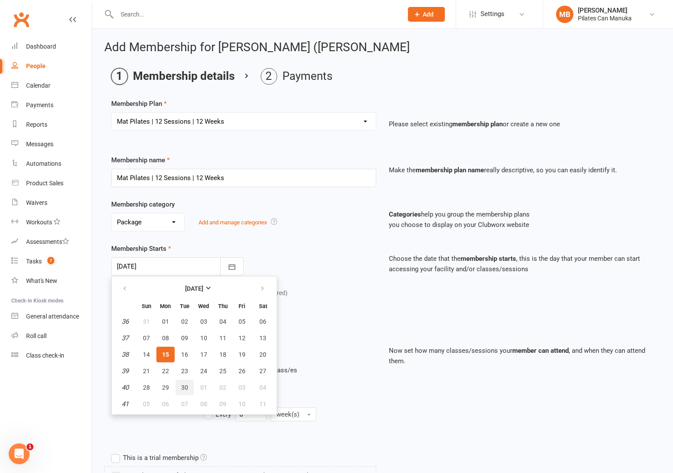
click at [182, 384] on span "30" at bounding box center [184, 387] width 7 height 7
type input "[DATE]"
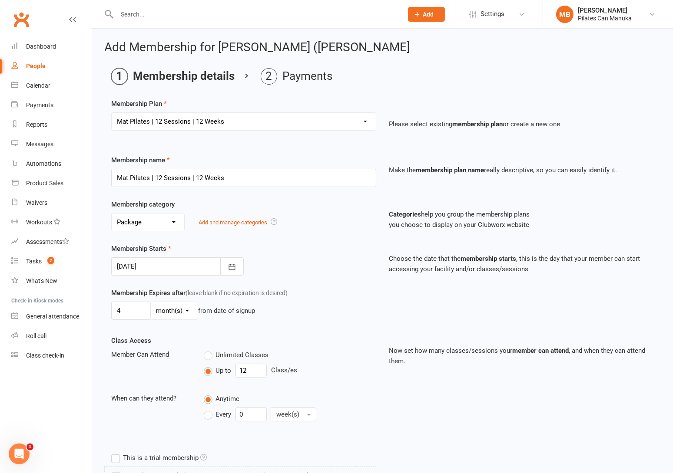
scroll to position [260, 0]
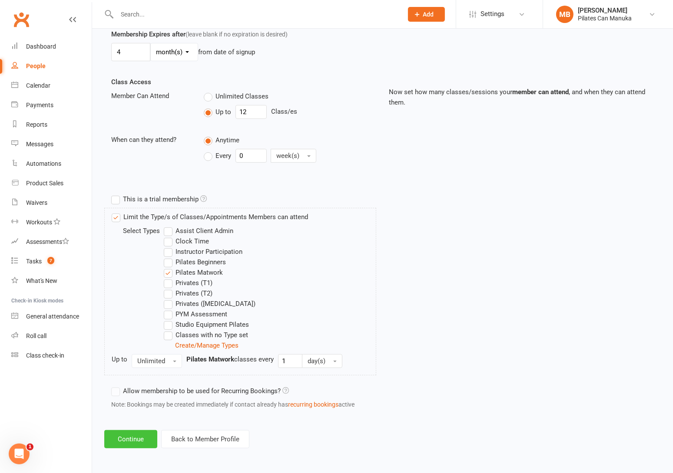
click at [131, 441] on button "Continue" at bounding box center [130, 439] width 53 height 18
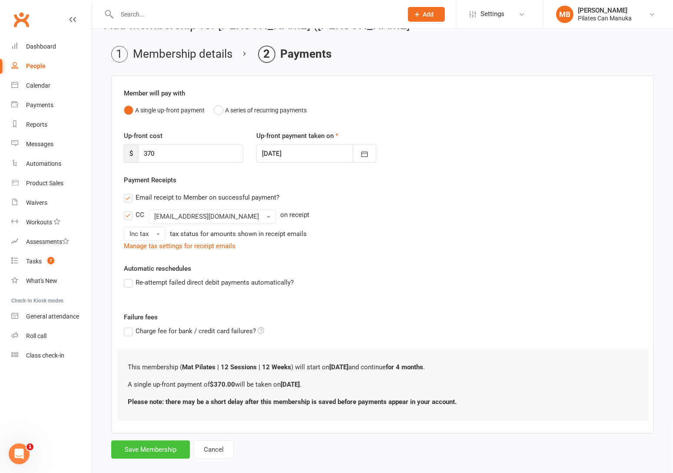
scroll to position [35, 0]
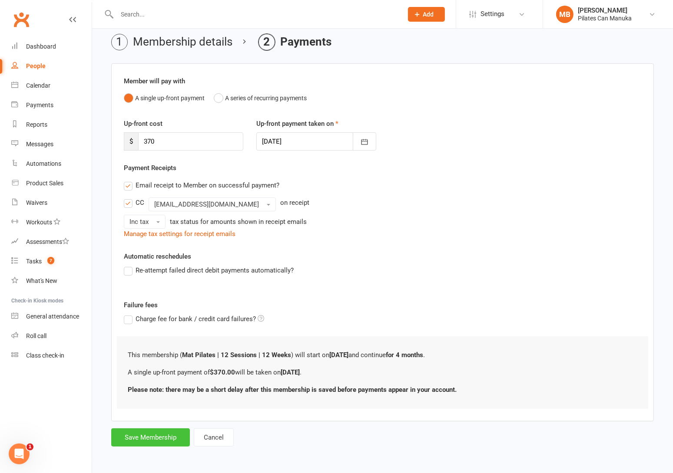
click at [140, 436] on button "Save Membership" at bounding box center [150, 438] width 79 height 18
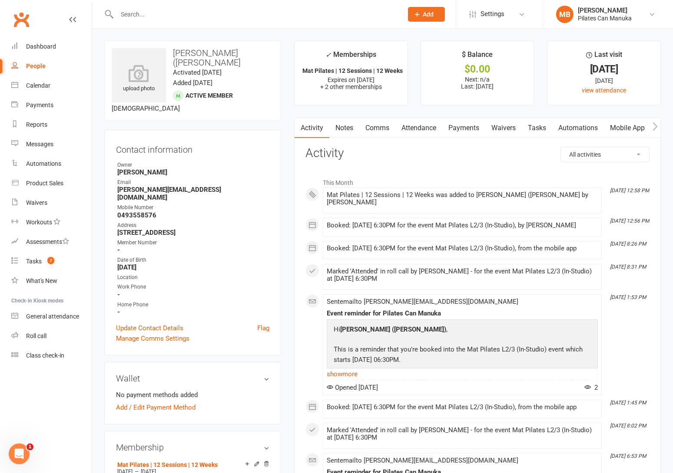
click at [350, 123] on link "Notes" at bounding box center [344, 128] width 30 height 20
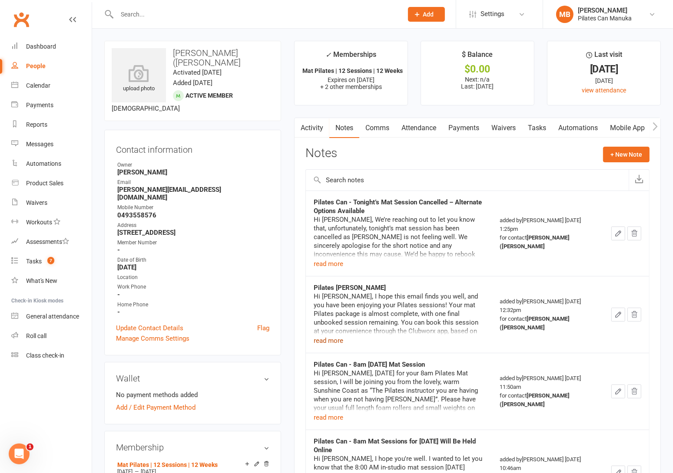
click at [329, 342] on button "read more" at bounding box center [329, 341] width 30 height 10
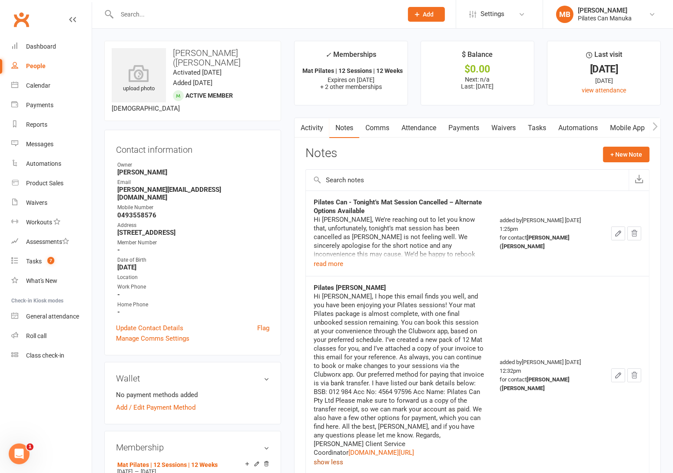
scroll to position [65, 0]
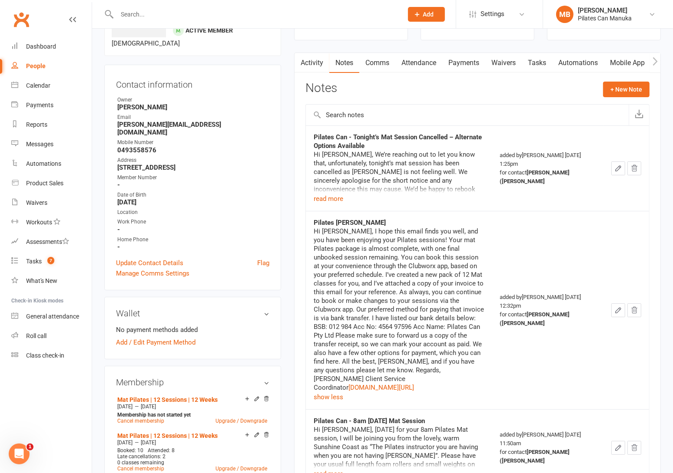
click at [167, 121] on strong "[PERSON_NAME][EMAIL_ADDRESS][DOMAIN_NAME]" at bounding box center [193, 129] width 152 height 16
copy render-form-field "[PERSON_NAME][EMAIL_ADDRESS][DOMAIN_NAME]"
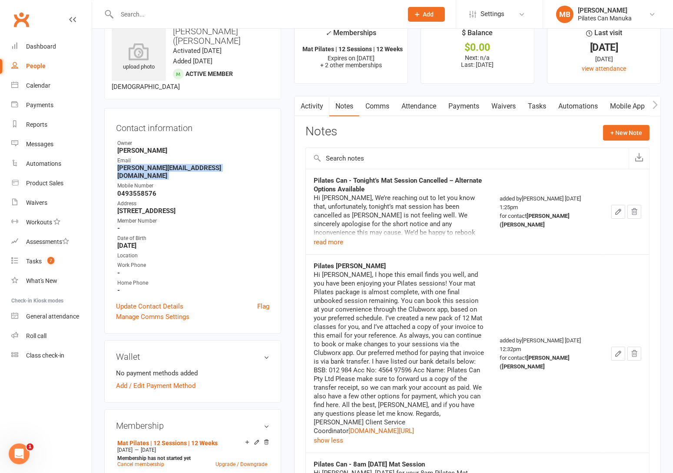
scroll to position [0, 0]
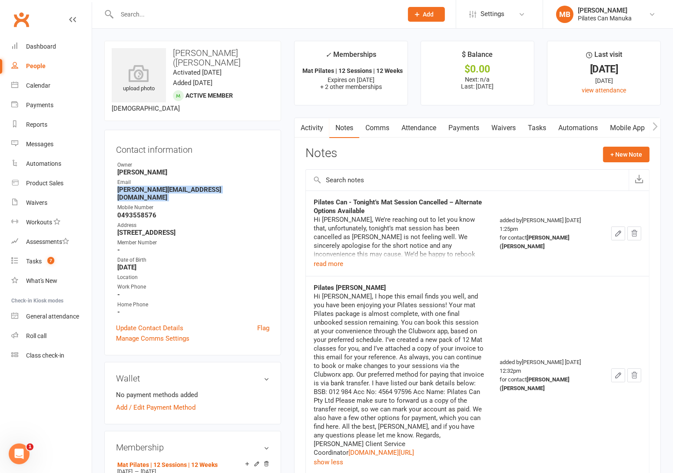
click at [428, 128] on link "Attendance" at bounding box center [418, 128] width 47 height 20
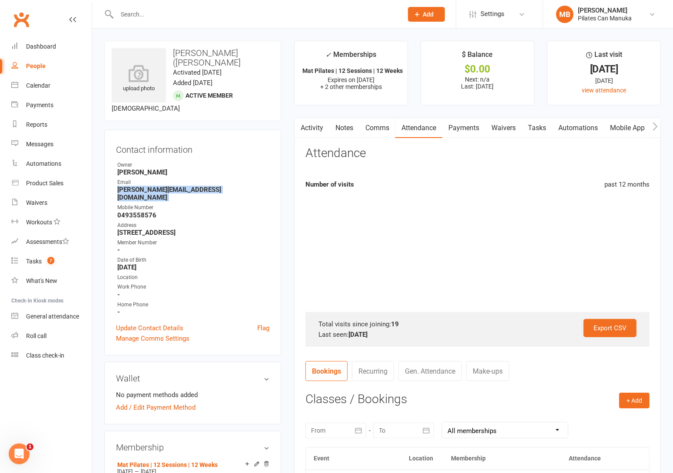
scroll to position [195, 0]
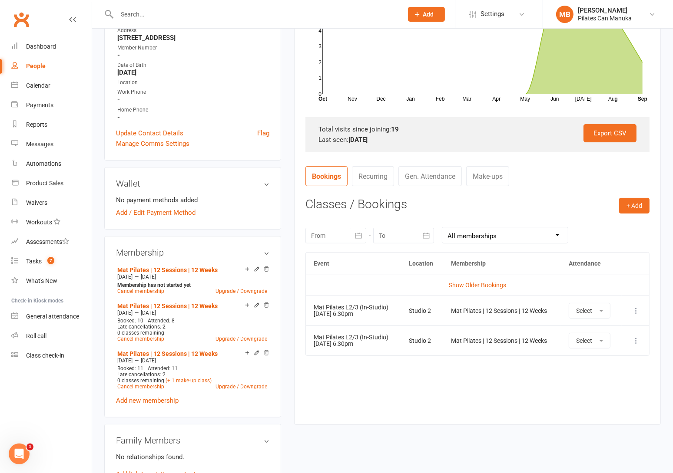
click at [636, 343] on icon at bounding box center [635, 341] width 9 height 9
click at [614, 389] on link "Remove booking" at bounding box center [598, 392] width 86 height 17
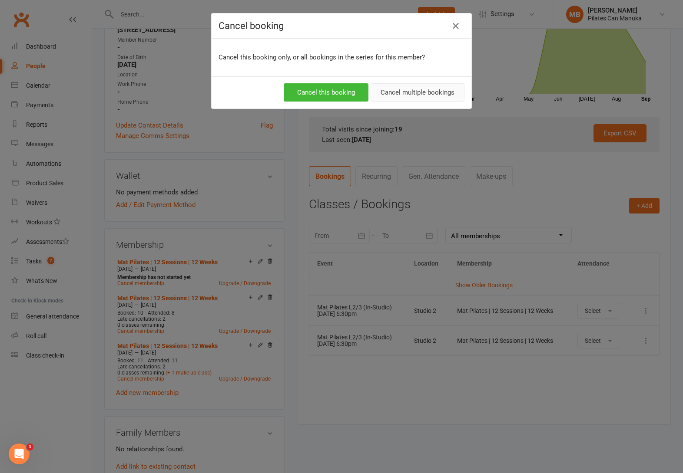
click at [410, 94] on button "Cancel multiple bookings" at bounding box center [417, 92] width 94 height 18
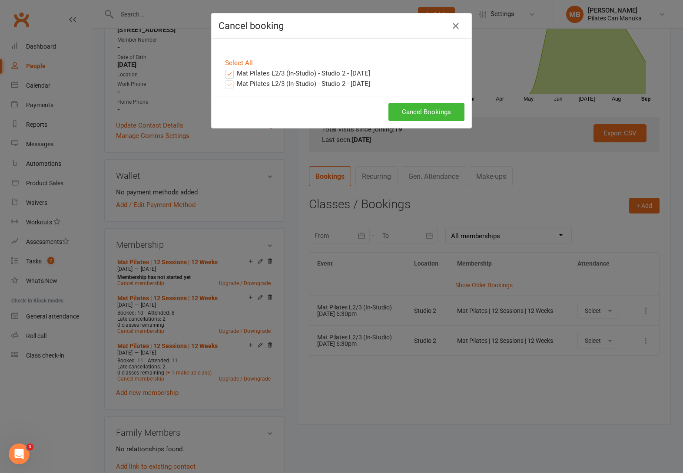
click at [225, 73] on label "Mat Pilates L2/3 (In-Studio) - Studio 2 - [DATE]" at bounding box center [297, 73] width 145 height 10
click at [224, 68] on input "Mat Pilates L2/3 (In-Studio) - Studio 2 - [DATE]" at bounding box center [221, 68] width 6 height 0
click at [431, 112] on button "Cancel Bookings" at bounding box center [426, 112] width 76 height 18
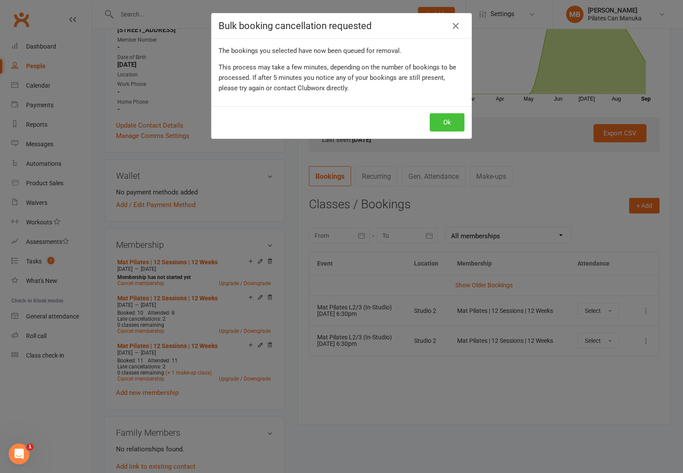
click at [439, 122] on button "Ok" at bounding box center [446, 122] width 35 height 18
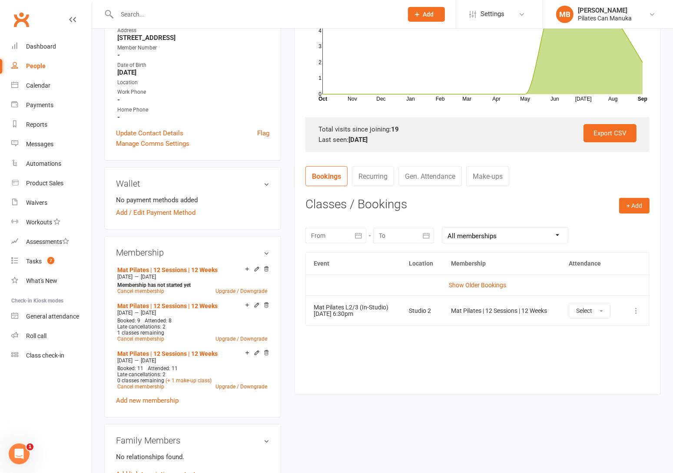
drag, startPoint x: 402, startPoint y: 356, endPoint x: 347, endPoint y: 266, distance: 105.4
click at [399, 356] on div "Event Location Membership Attendance Show Older Bookings Mat Pilates L2/3 (In-S…" at bounding box center [477, 317] width 344 height 130
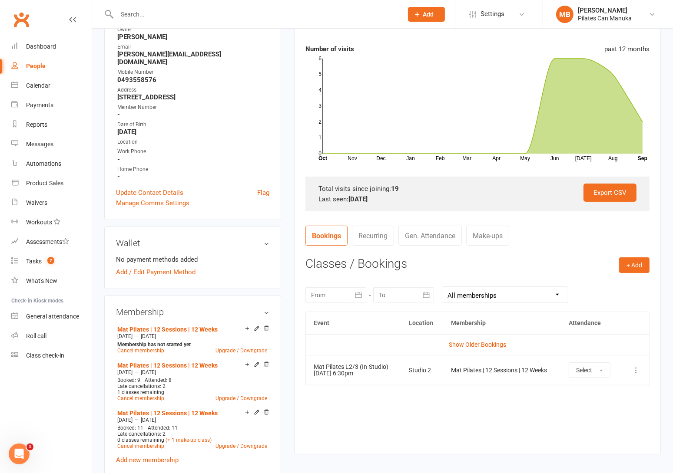
scroll to position [65, 0]
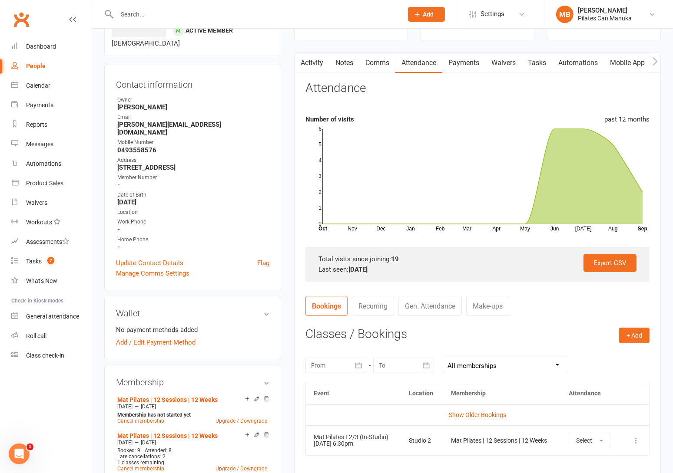
click at [161, 121] on strong "[PERSON_NAME][EMAIL_ADDRESS][DOMAIN_NAME]" at bounding box center [193, 129] width 152 height 16
copy render-form-field "[PERSON_NAME][EMAIL_ADDRESS][DOMAIN_NAME]"
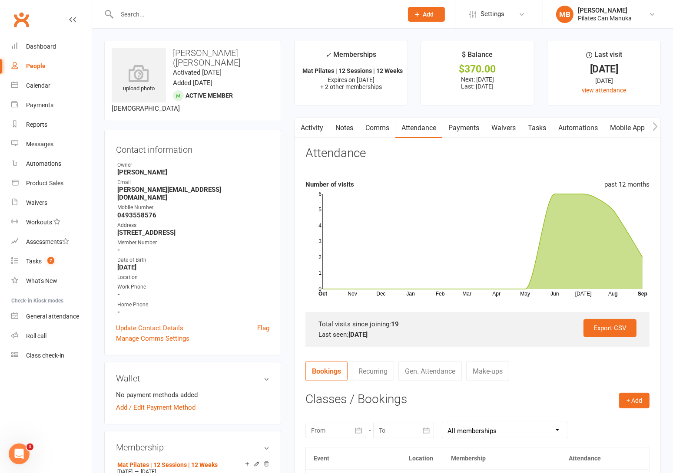
click at [207, 41] on div "upload photo Qi ([PERSON_NAME]) Feng Activated [DATE] Added [DATE] Active membe…" at bounding box center [192, 81] width 177 height 80
click at [208, 46] on div "upload photo Qi ([PERSON_NAME]) Feng Activated [DATE] Added [DATE] Active membe…" at bounding box center [192, 81] width 177 height 80
click at [203, 52] on h3 "[PERSON_NAME] ([PERSON_NAME]" at bounding box center [193, 57] width 162 height 19
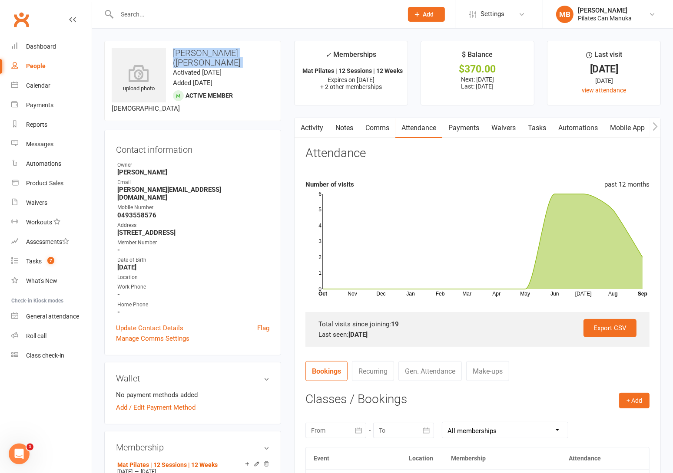
copy h3 "[PERSON_NAME] ([PERSON_NAME]"
click at [472, 130] on link "Payments" at bounding box center [463, 128] width 43 height 20
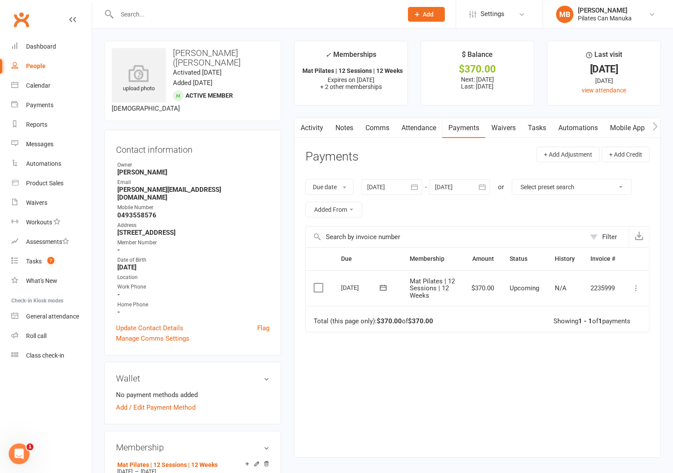
click at [605, 287] on td "2235999" at bounding box center [602, 289] width 40 height 36
copy td "2235999"
click at [166, 186] on strong "[PERSON_NAME][EMAIL_ADDRESS][DOMAIN_NAME]" at bounding box center [193, 194] width 152 height 16
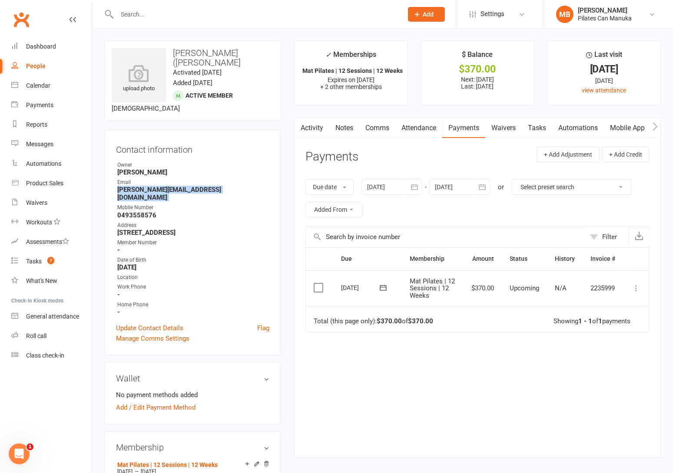
click at [166, 186] on strong "[PERSON_NAME][EMAIL_ADDRESS][DOMAIN_NAME]" at bounding box center [193, 194] width 152 height 16
copy render-form-field "[PERSON_NAME][EMAIL_ADDRESS][DOMAIN_NAME]"
click at [312, 130] on link "Activity" at bounding box center [311, 128] width 35 height 20
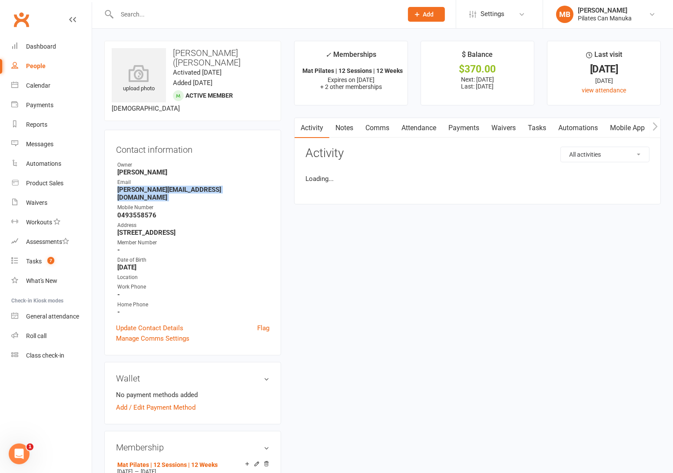
click at [342, 126] on link "Notes" at bounding box center [344, 128] width 30 height 20
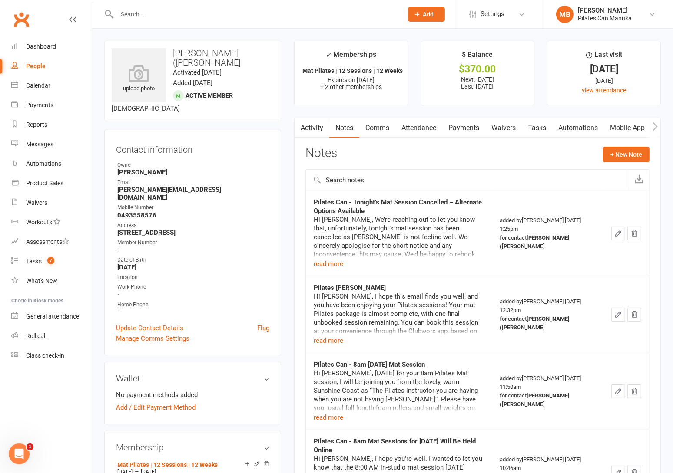
click at [386, 287] on strong "Pilates [PERSON_NAME]" at bounding box center [350, 288] width 72 height 8
copy strong "Pilates [PERSON_NAME]"
click at [633, 157] on button "+ New Note" at bounding box center [626, 155] width 46 height 16
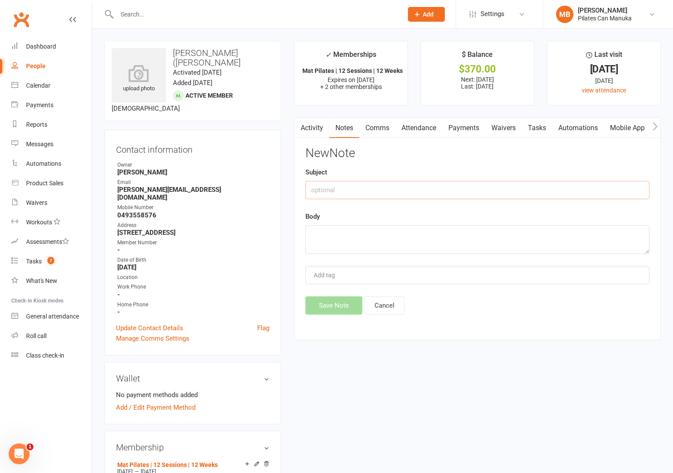
click at [398, 191] on input "text" at bounding box center [477, 190] width 344 height 18
paste input "Pilates [PERSON_NAME]"
type input "Pilates [PERSON_NAME]"
click at [381, 234] on textarea at bounding box center [477, 239] width 344 height 29
paste textarea "Lo Ipsu Dolo, S amet cons adipi elits doe temp, inc utl etdo magn aliquaen admi…"
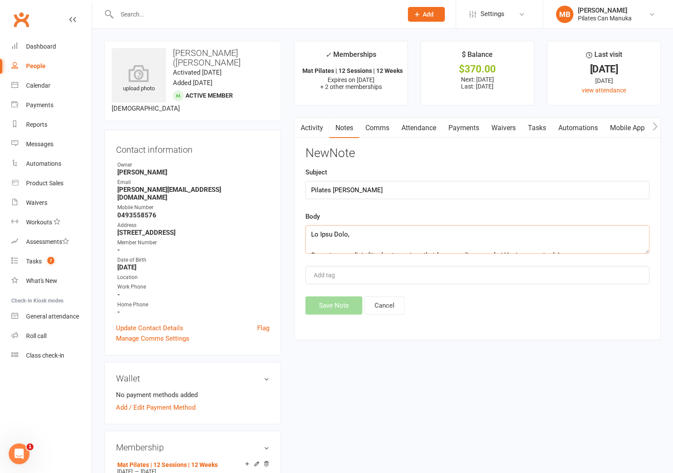
scroll to position [266, 0]
type textarea "Lo Ipsu Dolo, S amet cons adipi elits doe temp, inc utl etdo magn aliquaen admi…"
click at [325, 307] on button "Save Note" at bounding box center [333, 306] width 57 height 18
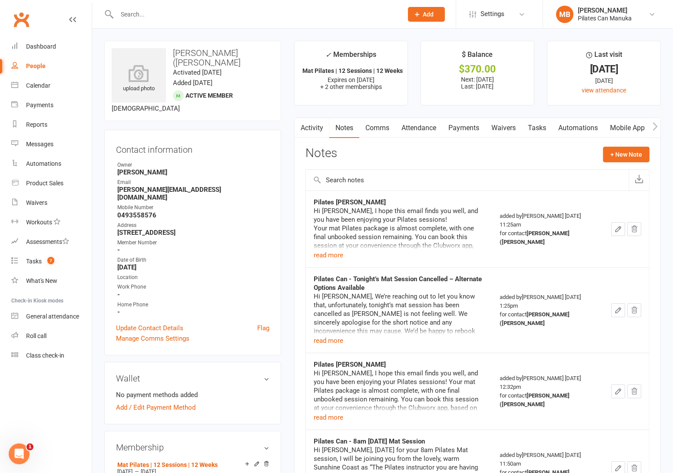
click at [538, 129] on link "Tasks" at bounding box center [537, 128] width 30 height 20
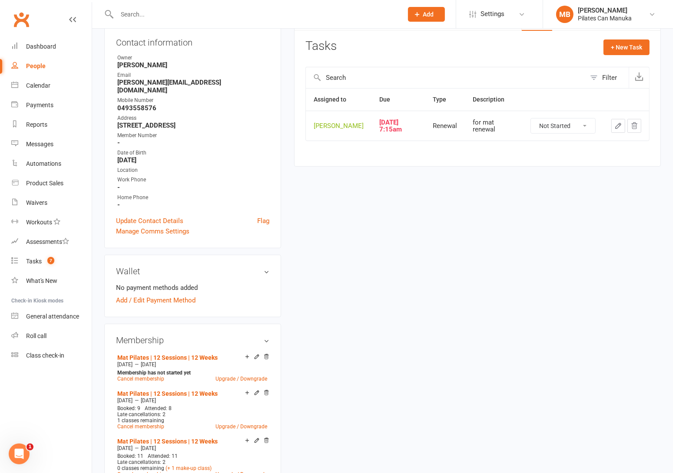
scroll to position [130, 0]
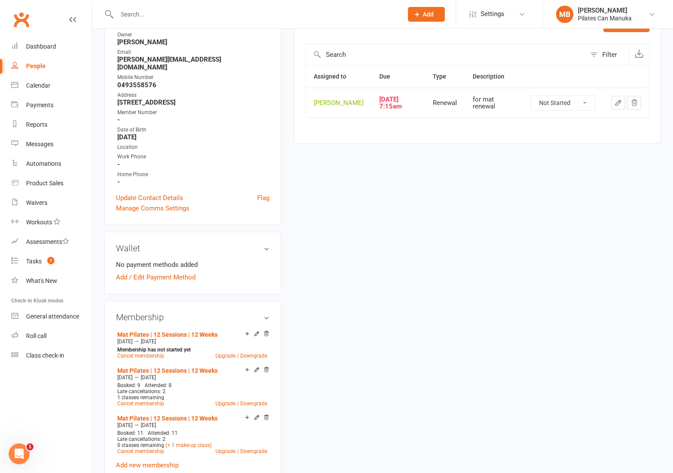
click at [420, 240] on div "upload photo Qi ([PERSON_NAME]) Feng Activated [DATE] Added [DATE] Active membe…" at bounding box center [382, 365] width 569 height 908
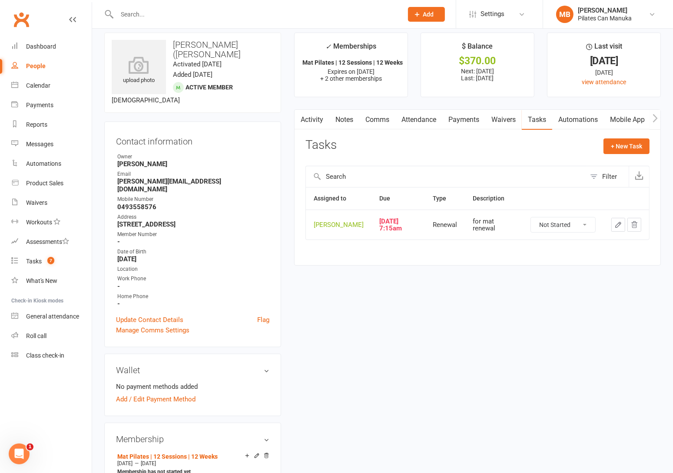
scroll to position [0, 0]
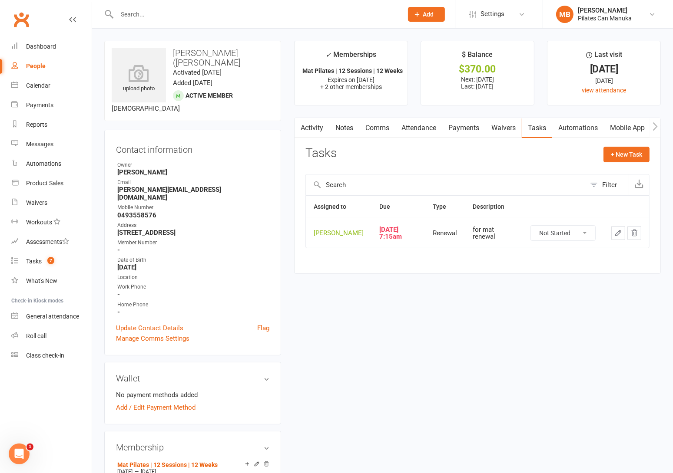
click at [568, 235] on select "Not Started In Progress Waiting Complete" at bounding box center [563, 233] width 64 height 15
click at [531, 226] on select "Not Started In Progress Waiting Complete" at bounding box center [563, 233] width 64 height 15
select select "unstarted"
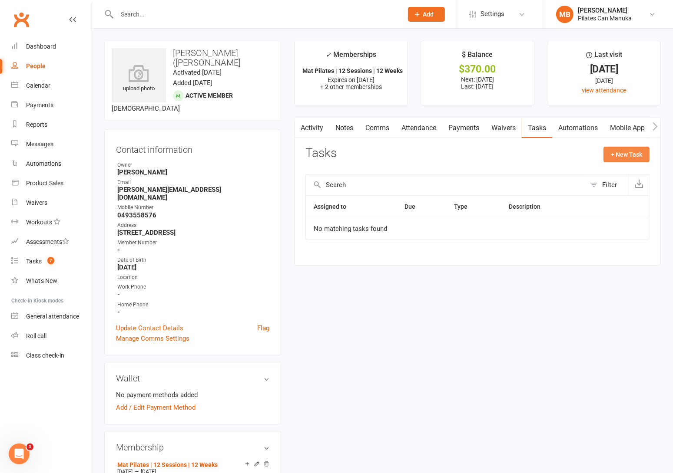
click at [625, 152] on button "+ New Task" at bounding box center [626, 155] width 46 height 16
select select "51663"
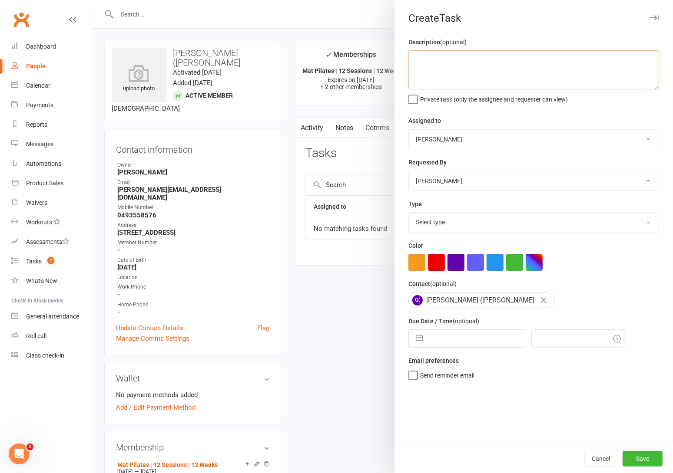
click at [509, 70] on textarea at bounding box center [533, 69] width 251 height 39
type textarea "for mat renewal"
click at [434, 218] on select "Select type Available sessions for continuing semis Bulk session change Catch-u…" at bounding box center [534, 222] width 250 height 19
select select "29081"
click at [409, 214] on select "Select type Available sessions for continuing semis Bulk session change Catch-u…" at bounding box center [534, 222] width 250 height 19
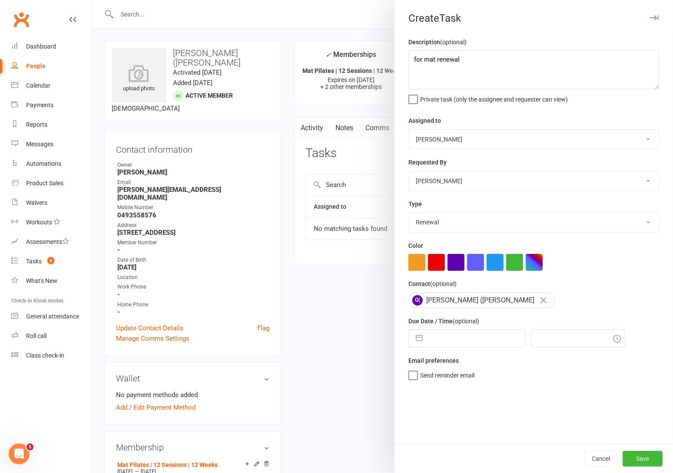
click at [415, 334] on button "button" at bounding box center [419, 338] width 16 height 17
select select "7"
select select "2025"
select select "8"
select select "2025"
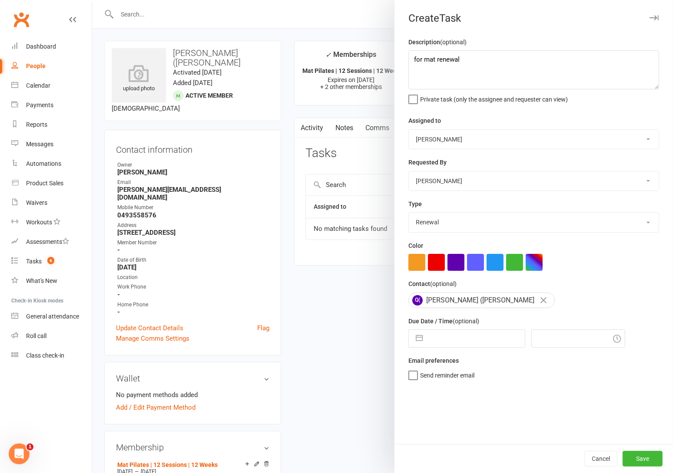
select select "9"
select select "2025"
click at [524, 374] on icon "Move forward to switch to the next month." at bounding box center [528, 373] width 8 height 8
select select "10"
select select "2025"
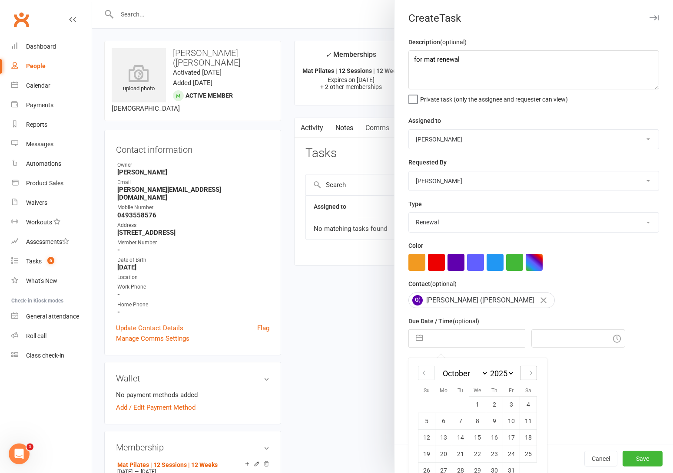
click at [524, 374] on icon "Move forward to switch to the next month." at bounding box center [528, 373] width 8 height 8
select select "11"
select select "2025"
click at [455, 467] on td "25" at bounding box center [460, 470] width 17 height 17
type input "[DATE]"
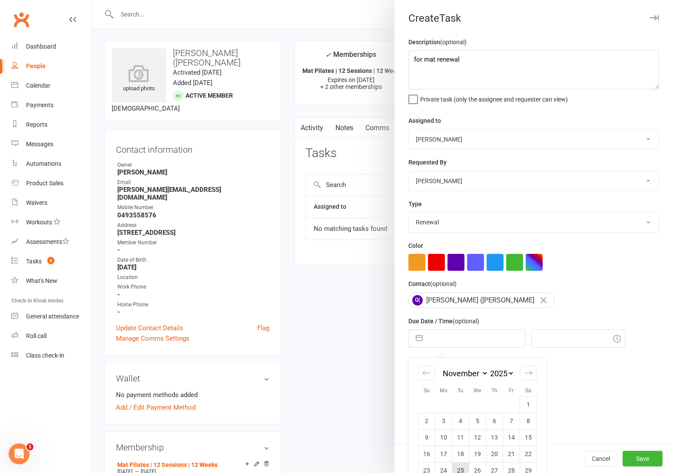
type input "11:30am"
click at [629, 456] on button "Save" at bounding box center [642, 459] width 40 height 16
